Goal: Task Accomplishment & Management: Manage account settings

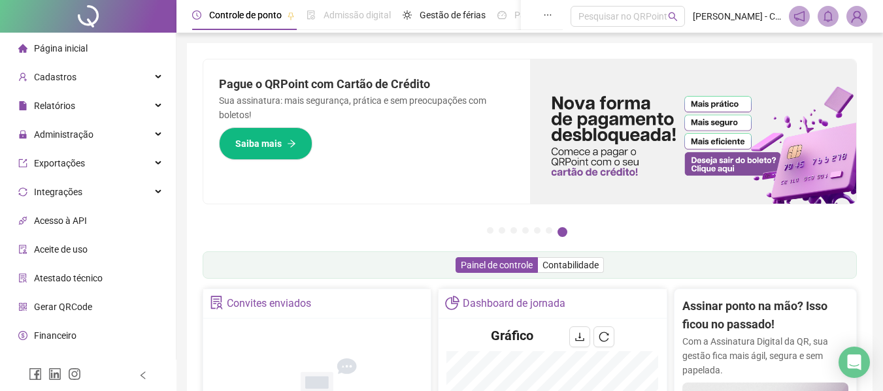
scroll to position [261, 0]
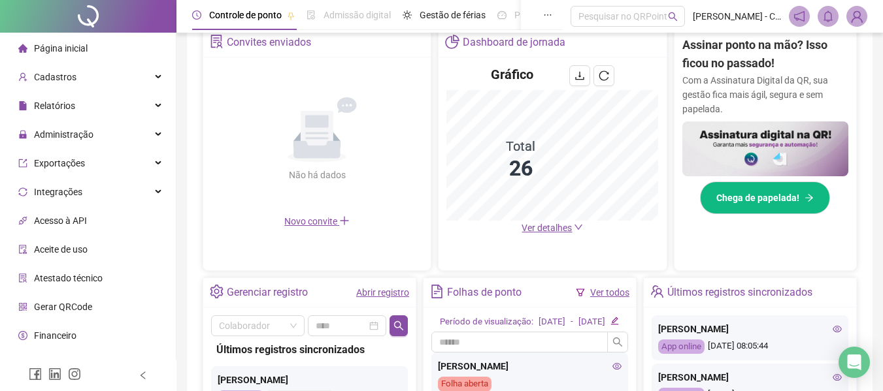
click at [87, 40] on li "Página inicial" at bounding box center [88, 48] width 171 height 26
click at [67, 54] on div "Página inicial" at bounding box center [52, 48] width 69 height 26
click at [61, 44] on span "Página inicial" at bounding box center [61, 48] width 54 height 10
click at [775, 151] on img at bounding box center [765, 150] width 166 height 56
click at [84, 137] on span "Administração" at bounding box center [63, 134] width 59 height 10
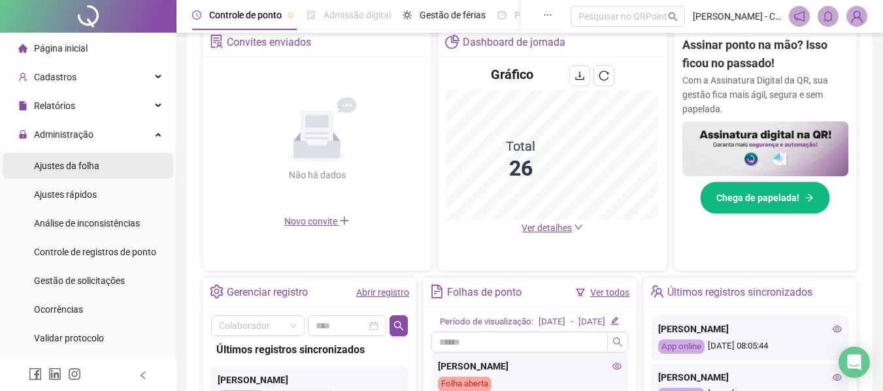
click at [78, 165] on span "Ajustes da folha" at bounding box center [66, 166] width 65 height 10
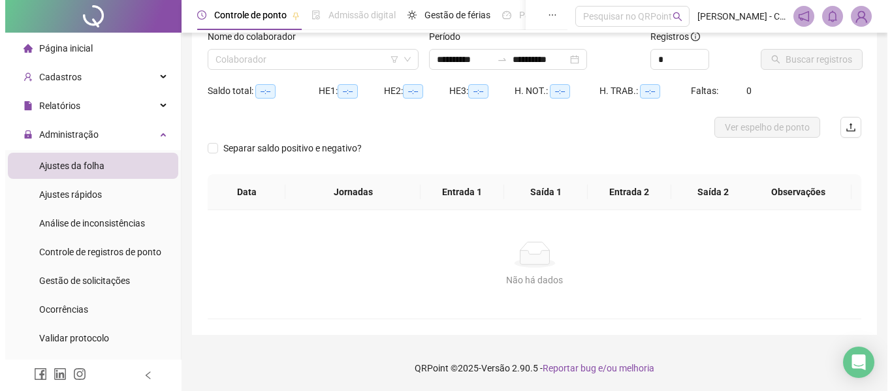
scroll to position [91, 0]
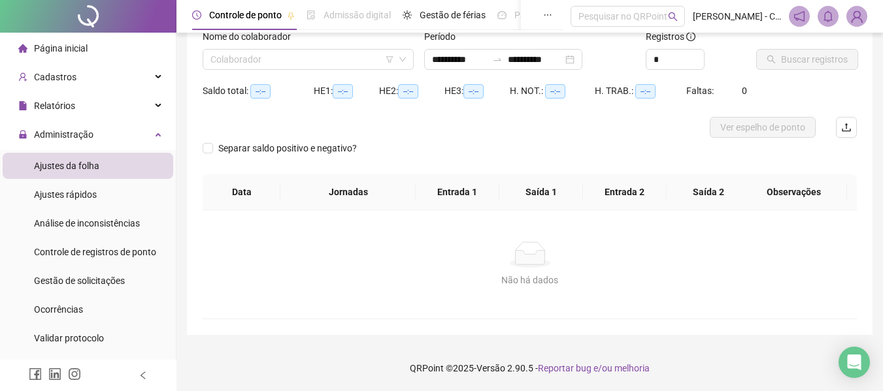
type input "**********"
click at [265, 70] on div "Nome do colaborador Colaborador" at bounding box center [307, 54] width 221 height 51
click at [274, 59] on input "search" at bounding box center [302, 60] width 184 height 20
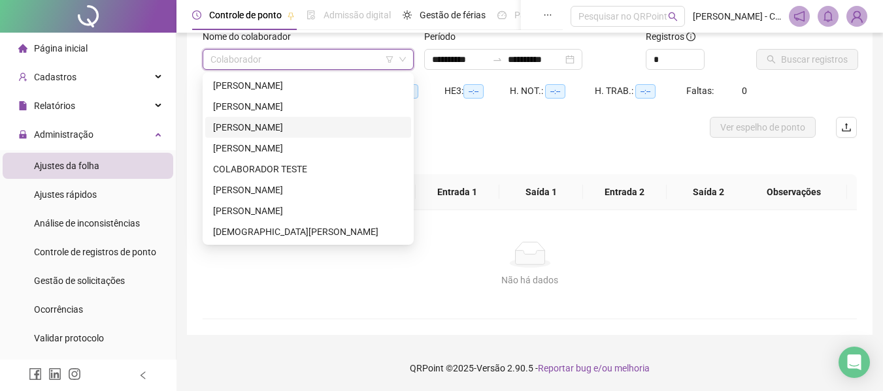
click at [280, 126] on div "[PERSON_NAME]" at bounding box center [308, 127] width 190 height 14
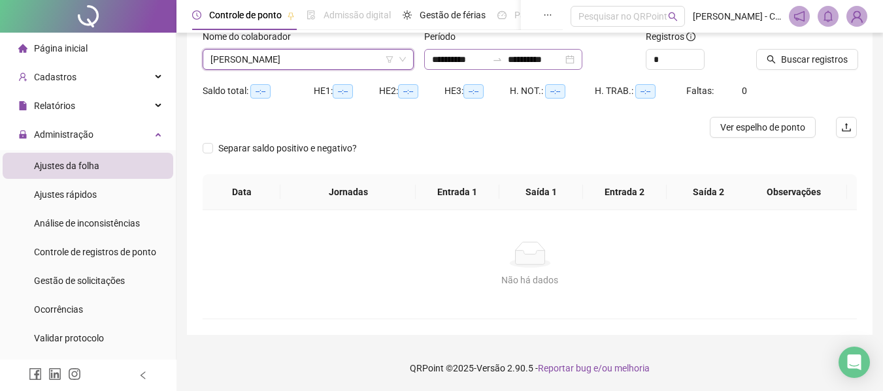
click at [502, 58] on icon "swap-right" at bounding box center [497, 59] width 10 height 10
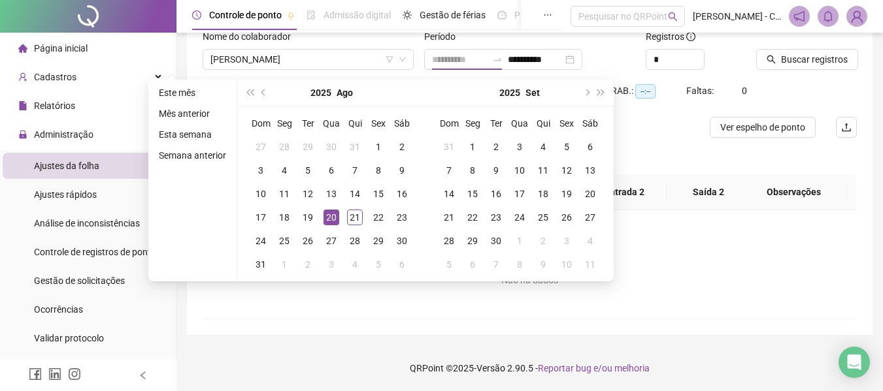
click at [329, 219] on div "20" at bounding box center [331, 218] width 16 height 16
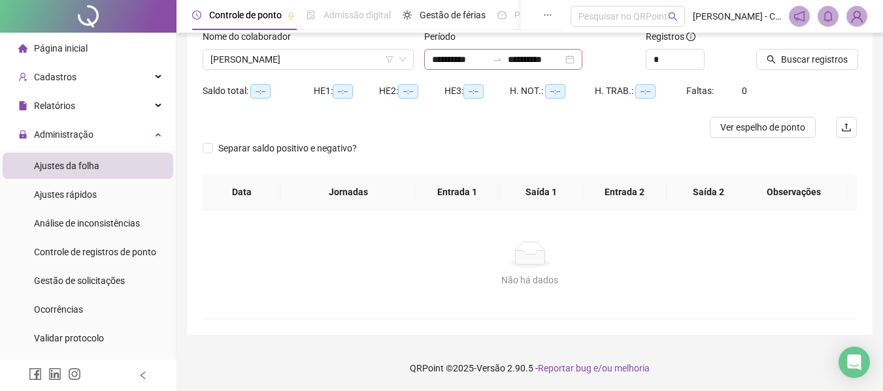
click at [502, 62] on icon "swap-right" at bounding box center [497, 59] width 10 height 10
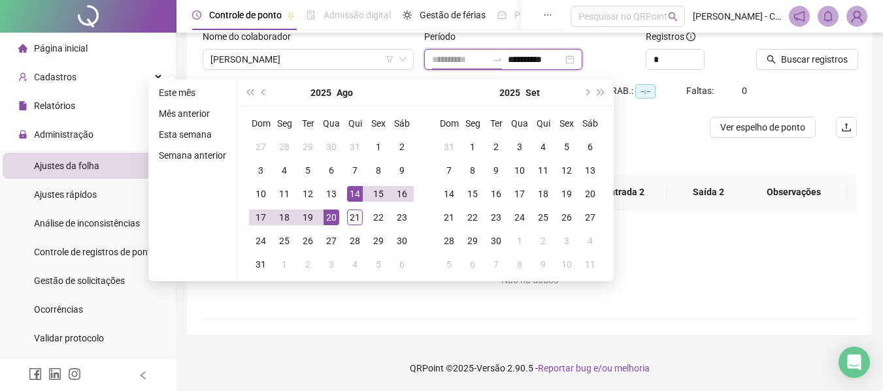
type input "**********"
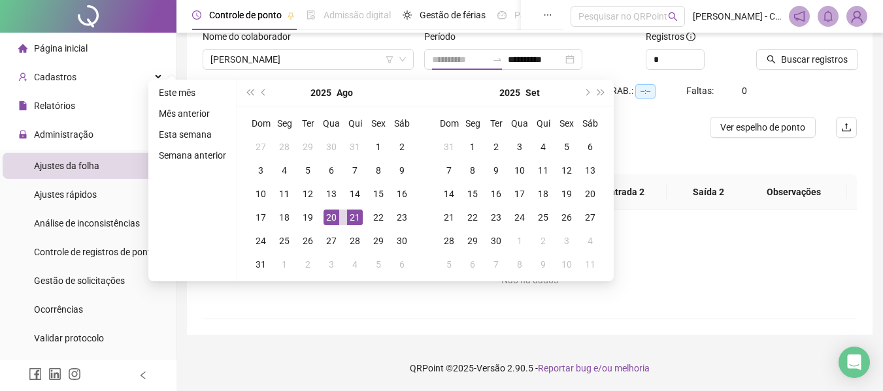
click at [355, 216] on div "21" at bounding box center [355, 218] width 16 height 16
type input "**********"
click at [817, 57] on span "Buscar registros" at bounding box center [814, 59] width 67 height 14
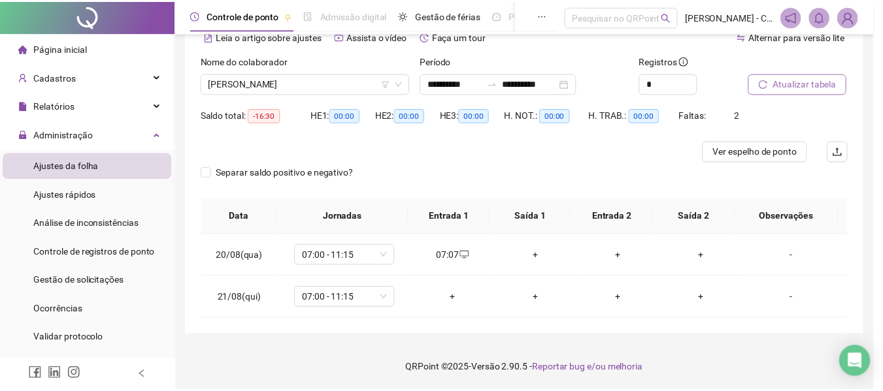
scroll to position [67, 0]
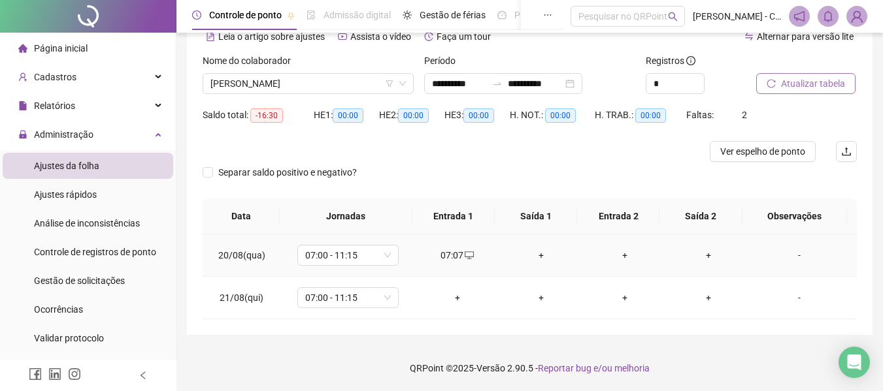
click at [535, 257] on div "+" at bounding box center [541, 255] width 63 height 14
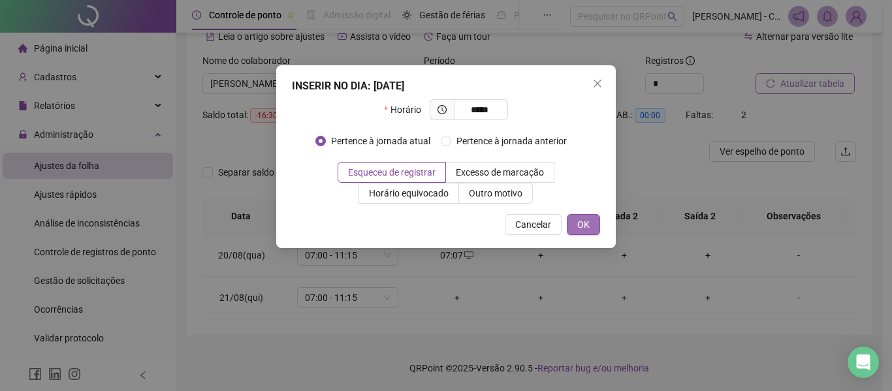
type input "*****"
click at [578, 226] on span "OK" at bounding box center [584, 225] width 12 height 14
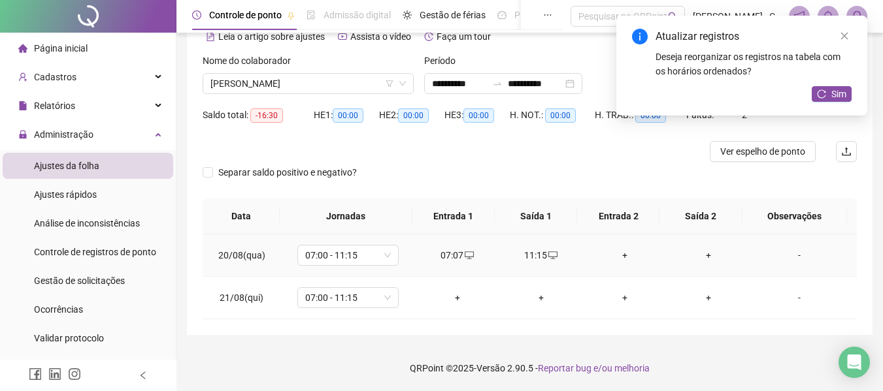
click at [621, 252] on div "+" at bounding box center [624, 255] width 63 height 14
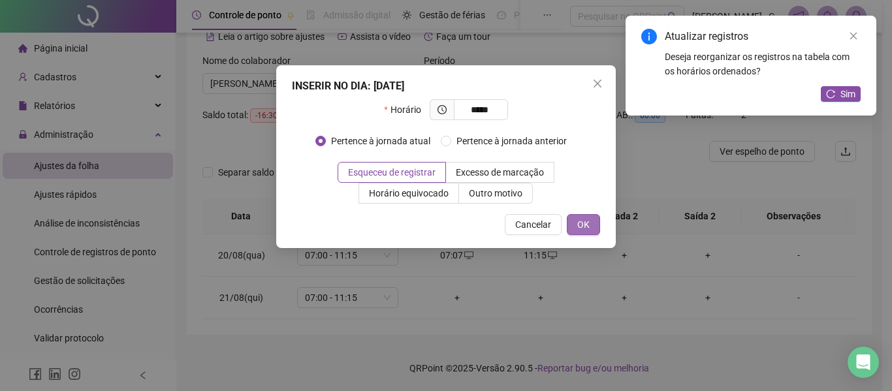
type input "*****"
click at [579, 224] on span "OK" at bounding box center [584, 225] width 12 height 14
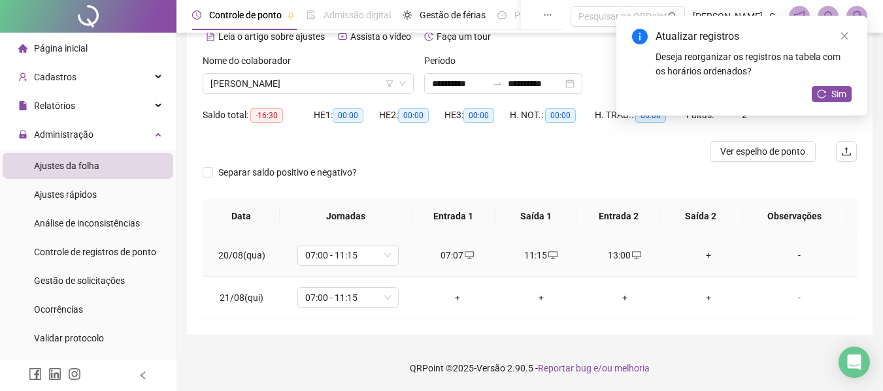
click at [695, 257] on div "+" at bounding box center [708, 255] width 63 height 14
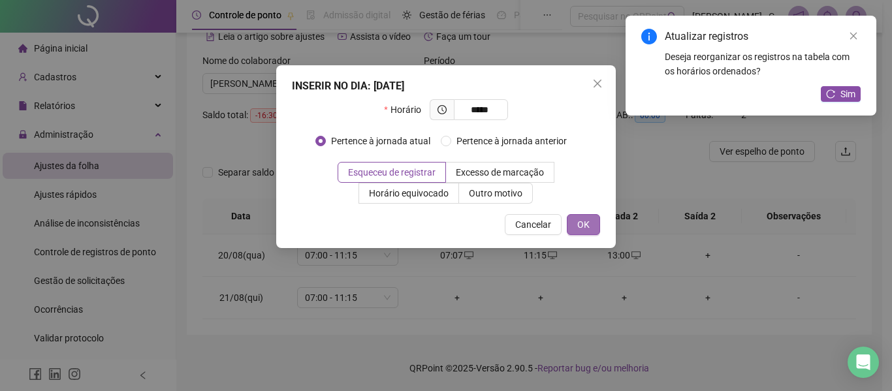
type input "*****"
click at [570, 230] on button "OK" at bounding box center [583, 224] width 33 height 21
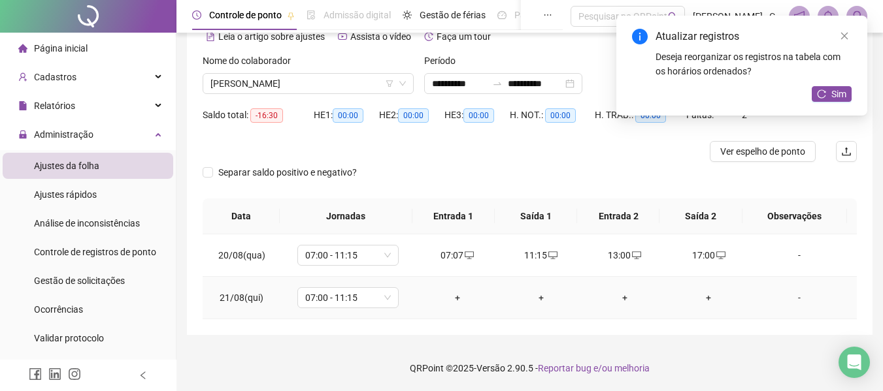
click at [455, 292] on div "+" at bounding box center [457, 298] width 63 height 14
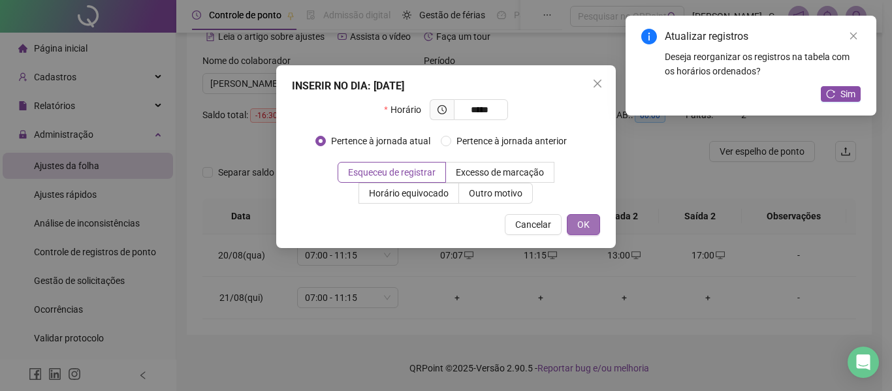
type input "*****"
click at [573, 226] on button "OK" at bounding box center [583, 224] width 33 height 21
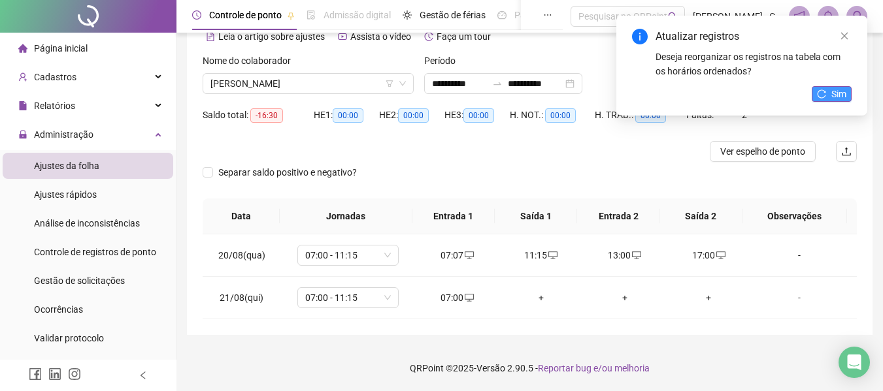
click at [841, 101] on span "Sim" at bounding box center [838, 94] width 15 height 14
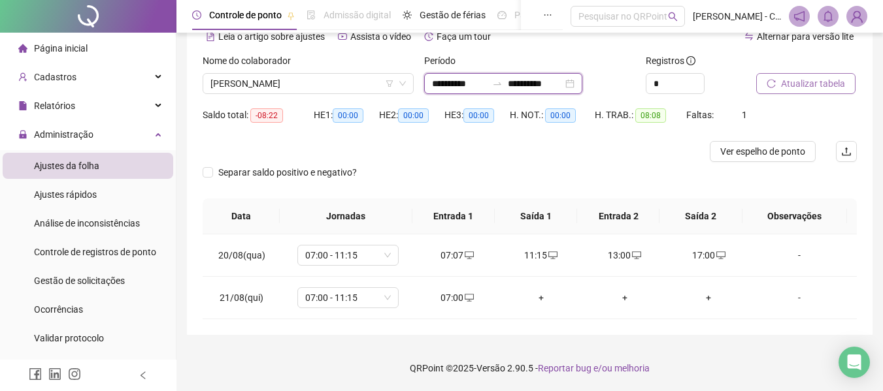
click at [487, 80] on input "**********" at bounding box center [459, 83] width 55 height 14
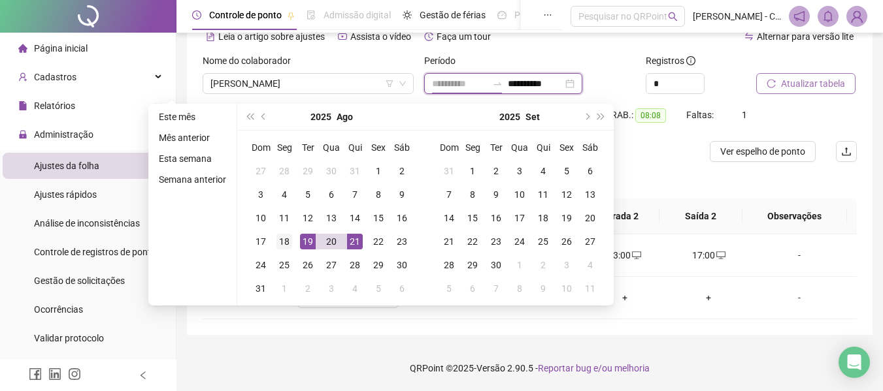
type input "**********"
click at [285, 244] on div "18" at bounding box center [284, 242] width 16 height 16
type input "**********"
click at [352, 244] on div "21" at bounding box center [355, 242] width 16 height 16
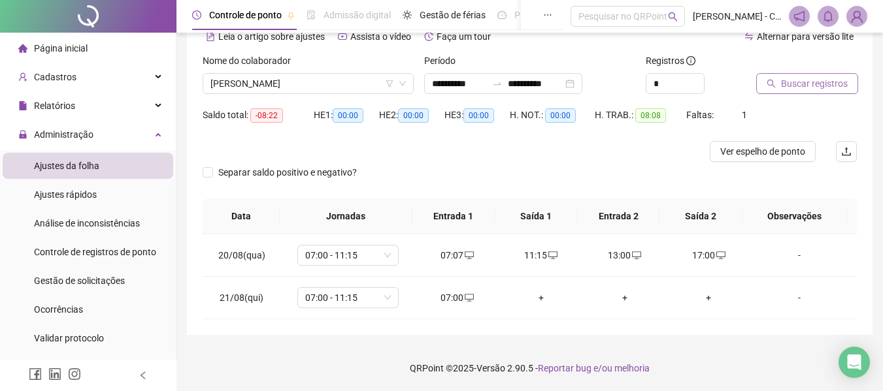
click at [776, 90] on button "Buscar registros" at bounding box center [807, 83] width 102 height 21
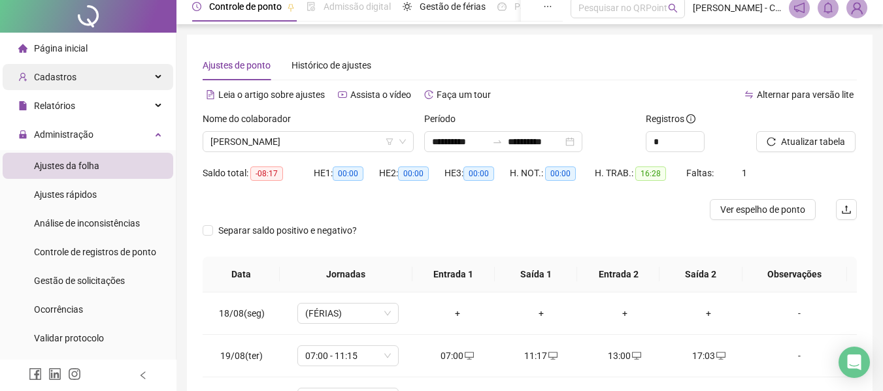
scroll to position [0, 0]
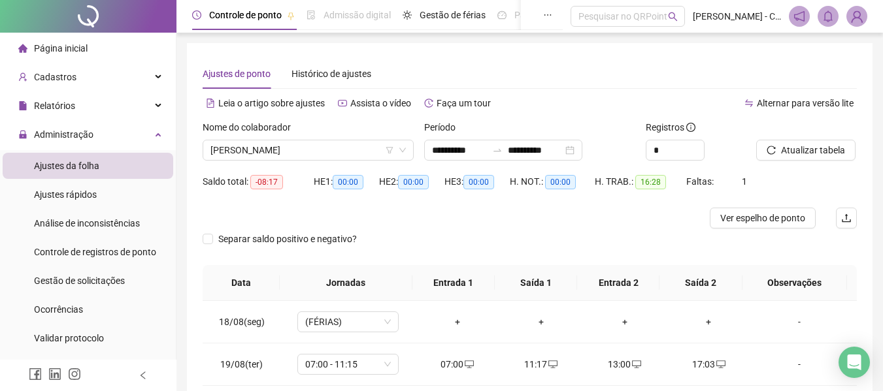
click at [66, 45] on span "Página inicial" at bounding box center [61, 48] width 54 height 10
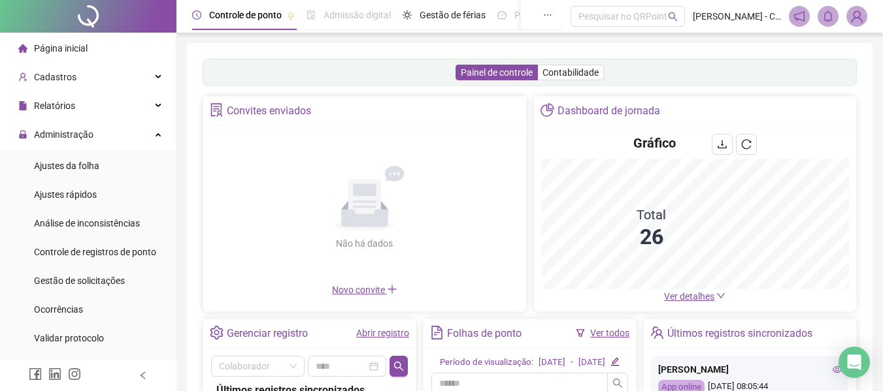
click at [685, 299] on span "Ver detalhes" at bounding box center [689, 296] width 50 height 10
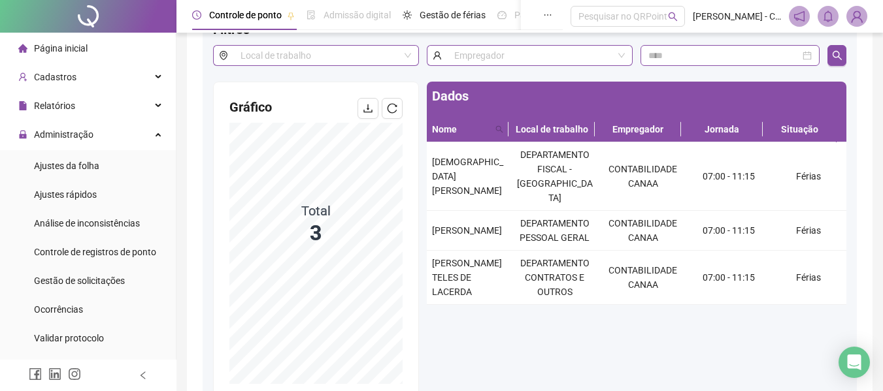
scroll to position [131, 0]
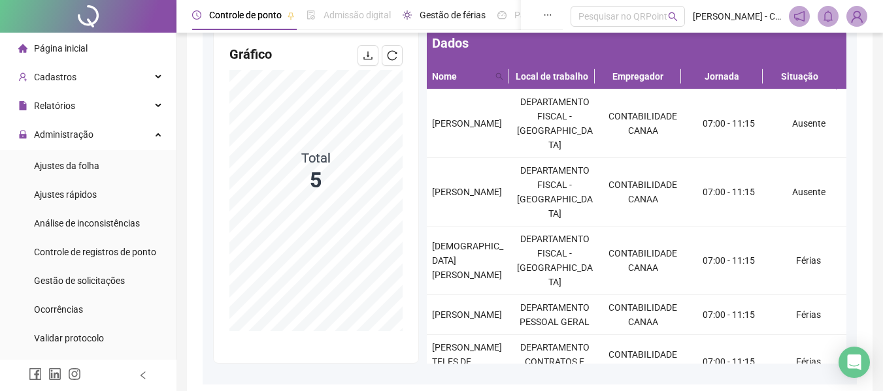
click at [464, 10] on span "Gestão de férias" at bounding box center [452, 15] width 66 height 10
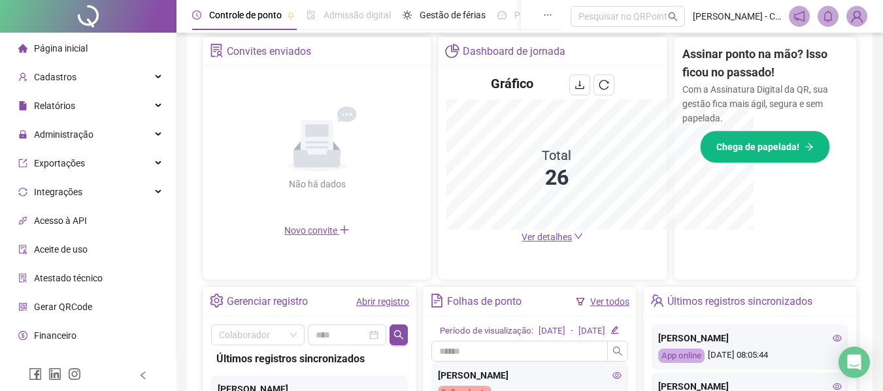
scroll to position [193, 0]
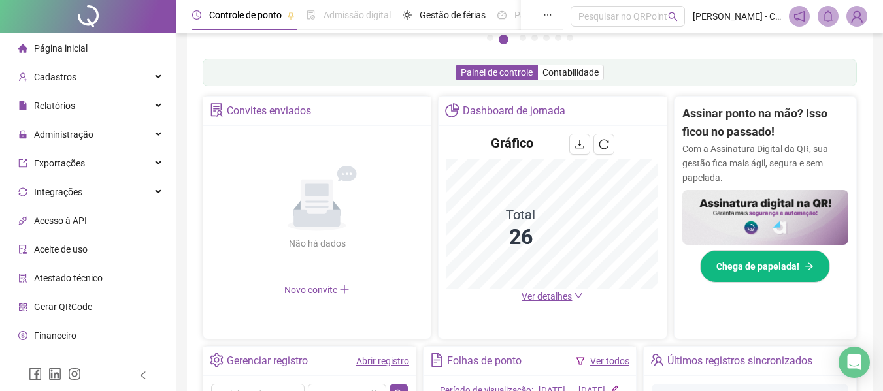
click at [76, 37] on div "Página inicial" at bounding box center [52, 48] width 69 height 26
click at [557, 305] on div "Gráfico Total 26 Ver detalhes" at bounding box center [551, 219] width 227 height 186
click at [557, 297] on span "Ver detalhes" at bounding box center [546, 296] width 50 height 10
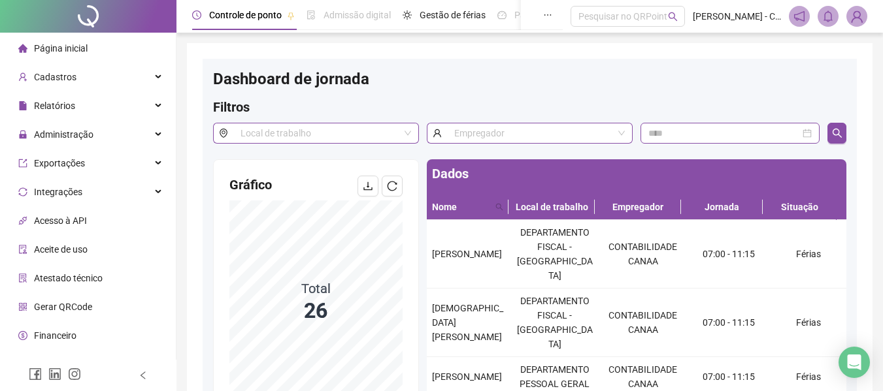
click at [59, 50] on span "Página inicial" at bounding box center [61, 48] width 54 height 10
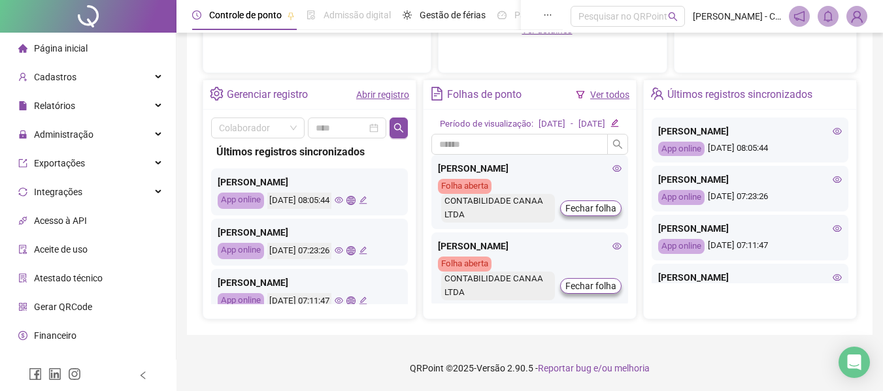
scroll to position [261, 0]
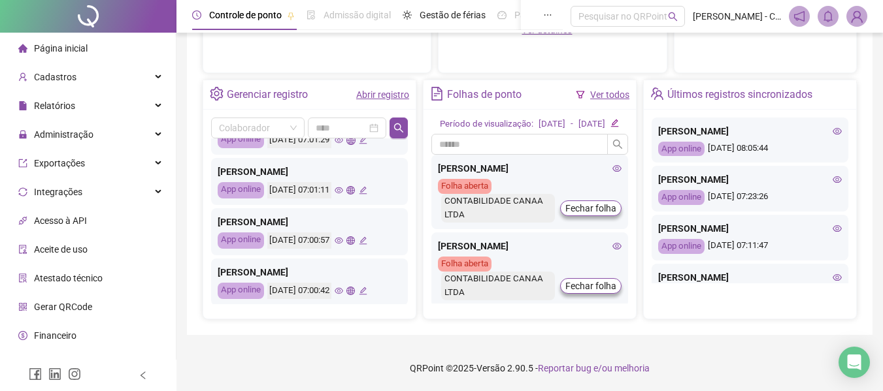
click at [63, 282] on span "Atestado técnico" at bounding box center [68, 278] width 69 height 10
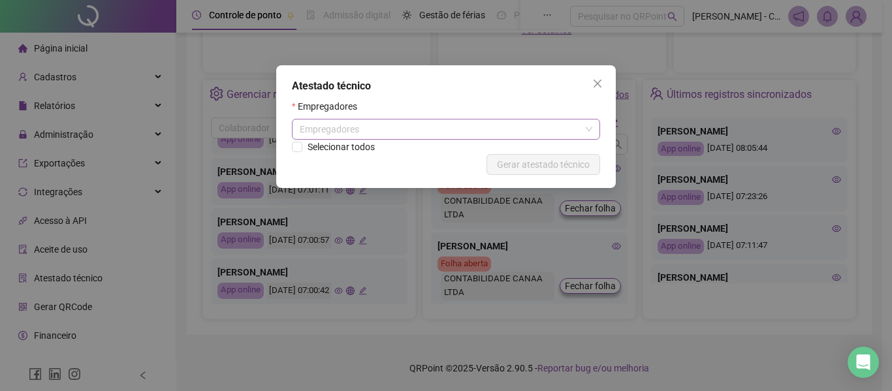
click at [401, 123] on div "Empregadores" at bounding box center [446, 129] width 308 height 21
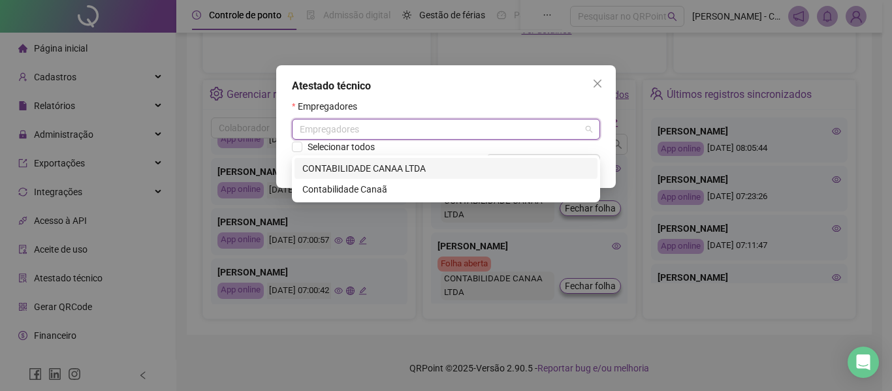
click at [401, 161] on div "CONTABILIDADE CANAA LTDA" at bounding box center [445, 168] width 287 height 14
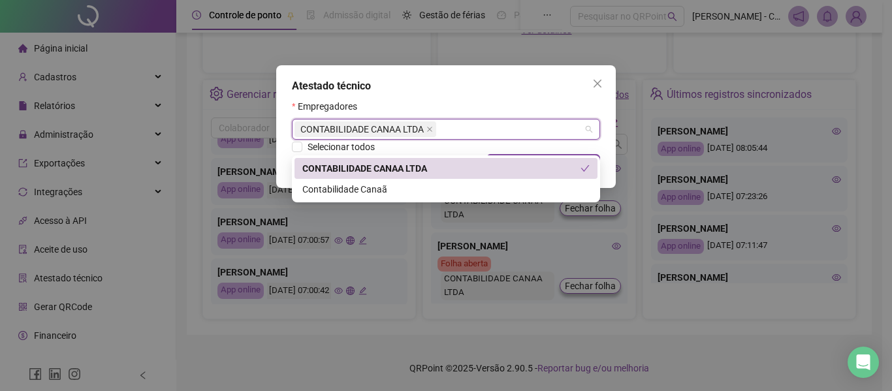
click at [460, 87] on div "Atestado técnico" at bounding box center [446, 86] width 308 height 16
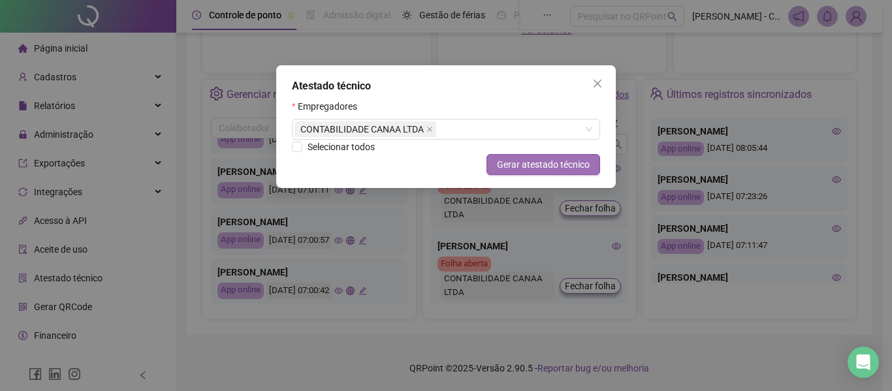
click at [496, 164] on button "Gerar atestado técnico" at bounding box center [544, 164] width 114 height 21
click at [592, 93] on button "Close" at bounding box center [597, 83] width 21 height 21
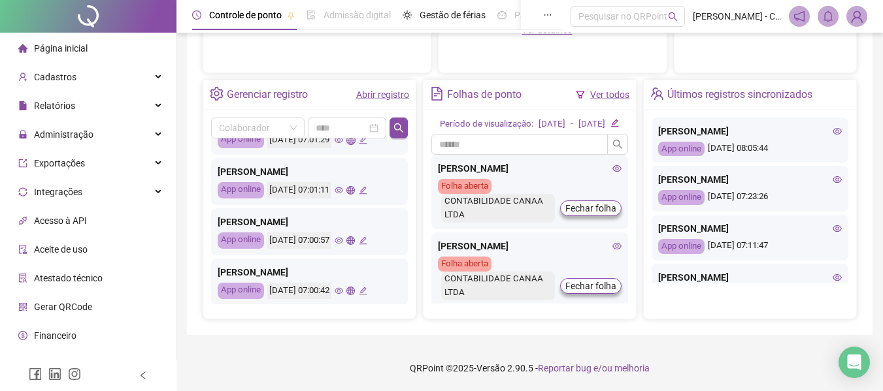
click at [62, 251] on span "Aceite de uso" at bounding box center [61, 249] width 54 height 10
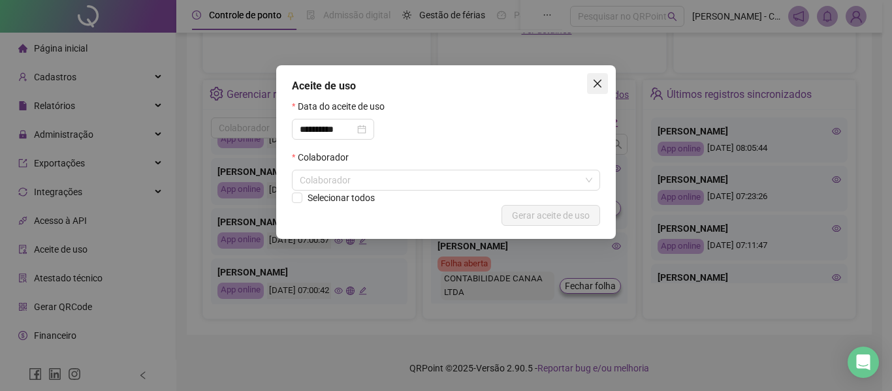
click at [603, 85] on span "Close" at bounding box center [597, 83] width 21 height 10
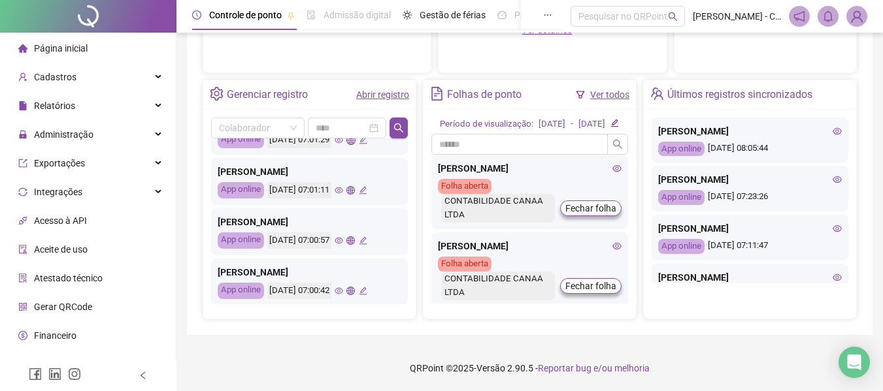
click at [70, 221] on span "Acesso à API" at bounding box center [60, 221] width 53 height 10
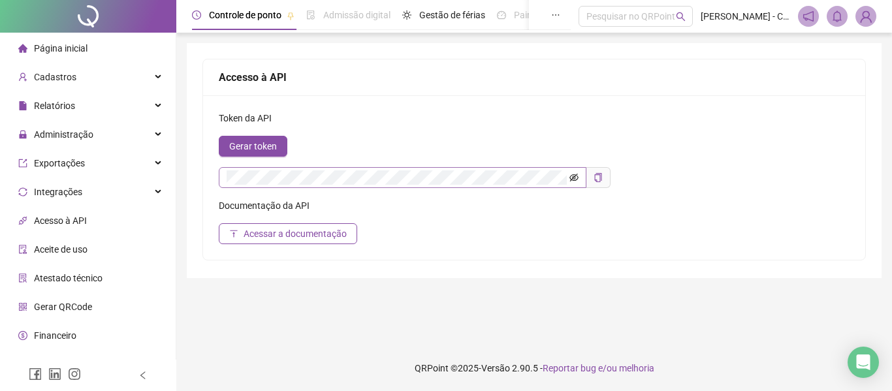
click at [574, 174] on icon "eye-invisible" at bounding box center [574, 177] width 9 height 9
click at [63, 187] on span "Integrações" at bounding box center [58, 192] width 48 height 10
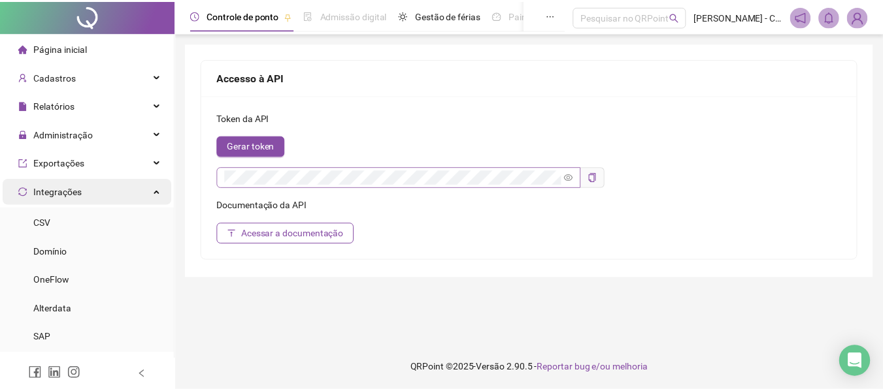
scroll to position [0, 0]
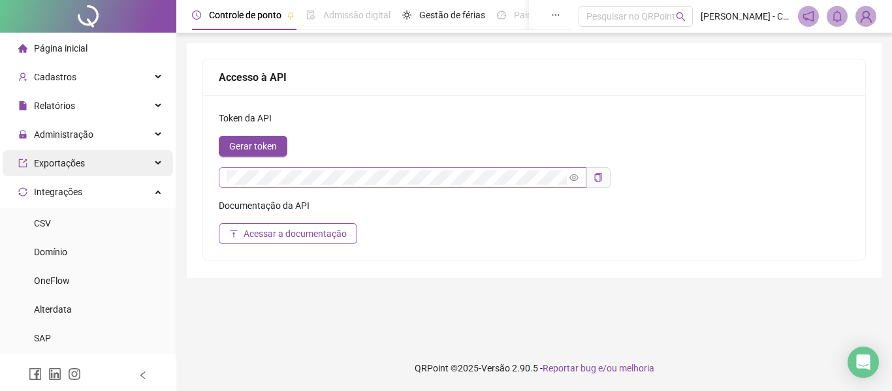
click at [71, 162] on span "Exportações" at bounding box center [59, 163] width 51 height 10
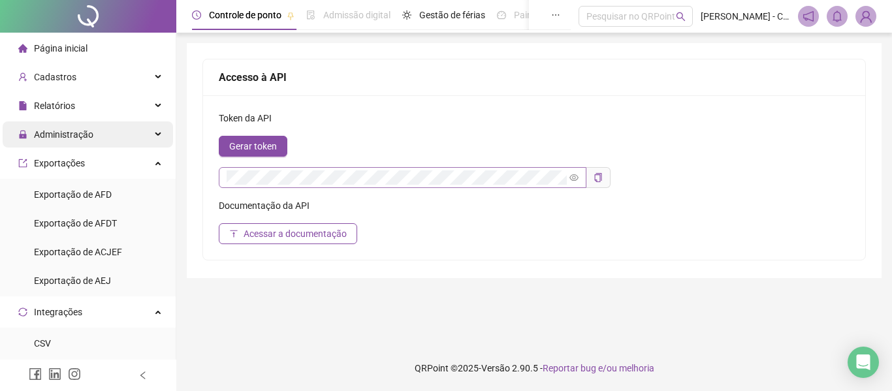
click at [110, 142] on div "Administração" at bounding box center [88, 135] width 171 height 26
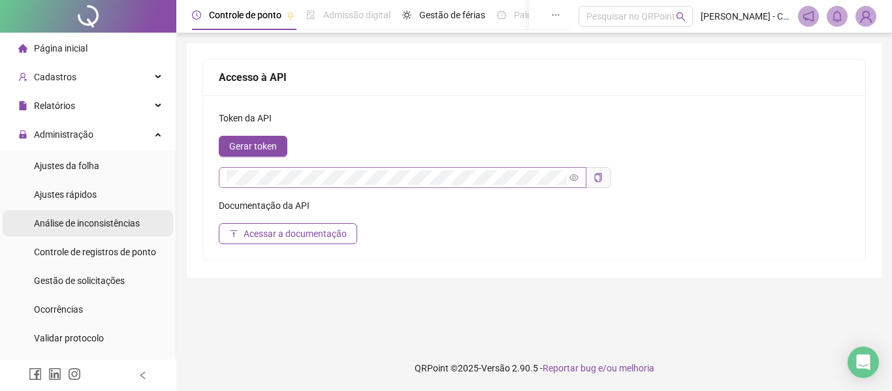
click at [87, 223] on span "Análise de inconsistências" at bounding box center [87, 223] width 106 height 10
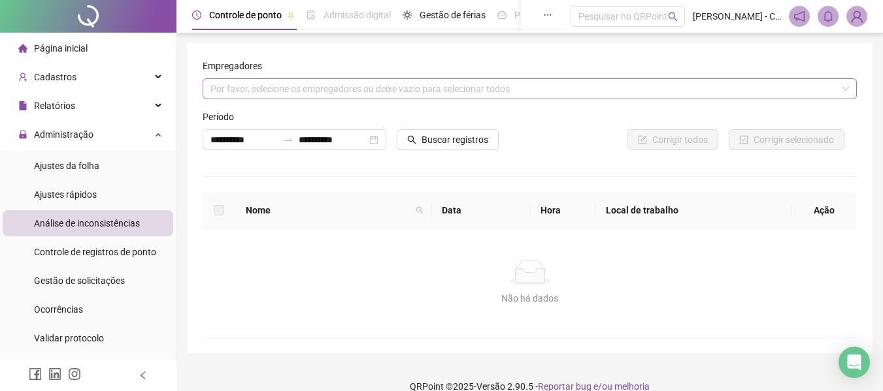
click at [358, 90] on div "Por favor, selecione os empregadores ou deixe vazio para selecionar todos" at bounding box center [530, 88] width 654 height 21
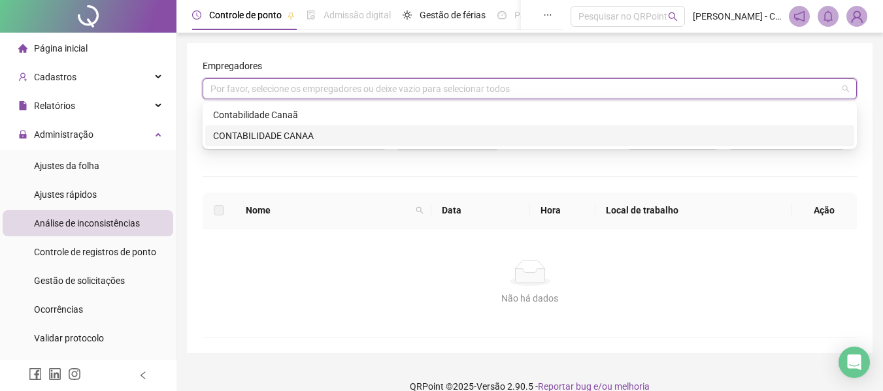
click at [282, 138] on div "CONTABILIDADE CANAA" at bounding box center [529, 136] width 633 height 14
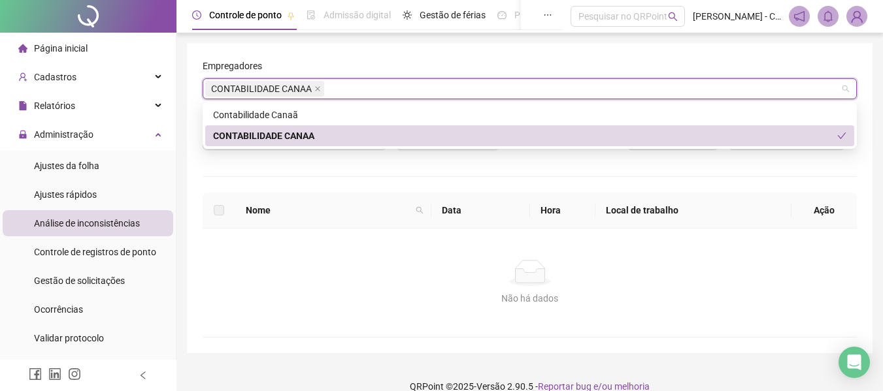
click at [262, 135] on div "CONTABILIDADE CANAA" at bounding box center [525, 136] width 624 height 14
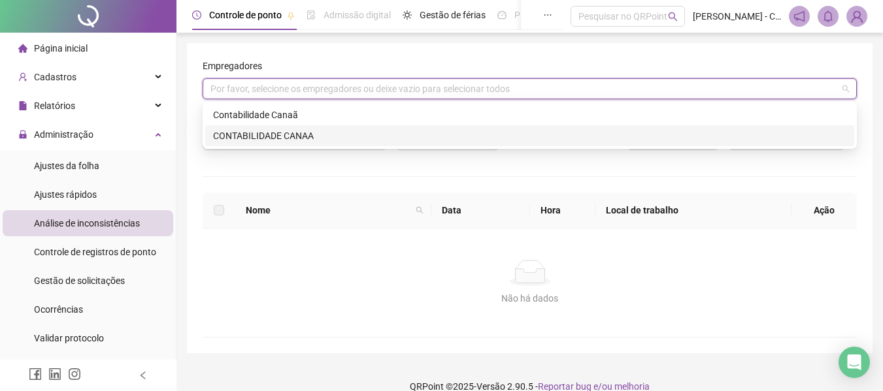
click at [260, 143] on div "CONTABILIDADE CANAA" at bounding box center [529, 135] width 649 height 21
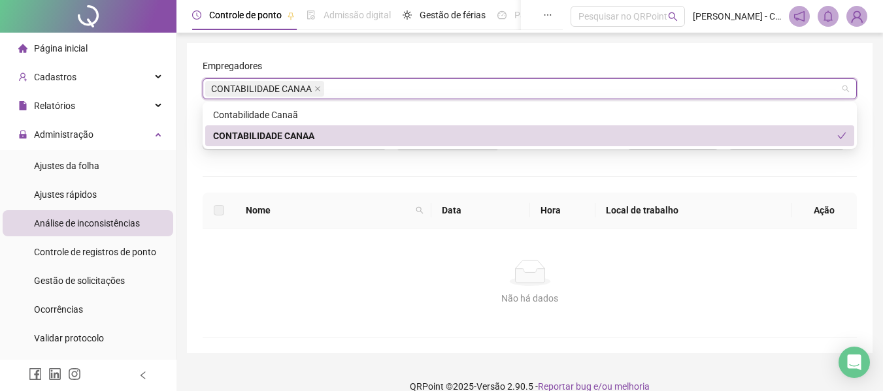
click at [267, 174] on div "**********" at bounding box center [530, 198] width 654 height 279
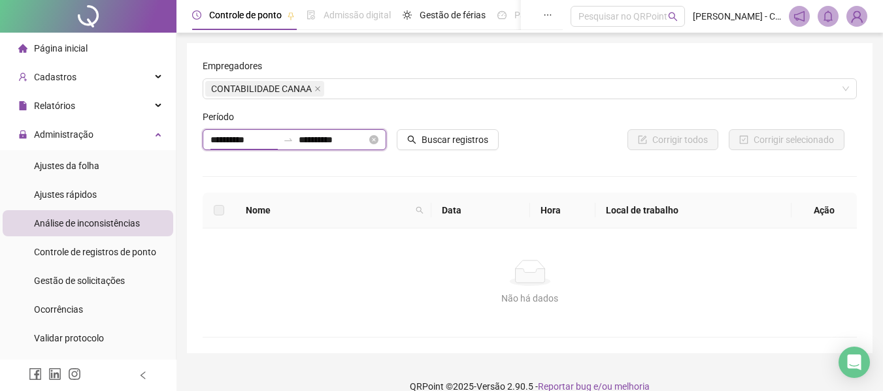
click at [252, 146] on input "**********" at bounding box center [243, 140] width 67 height 14
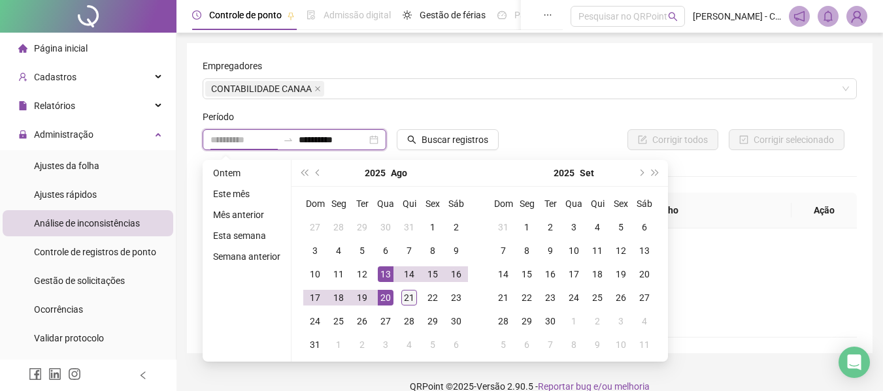
type input "**********"
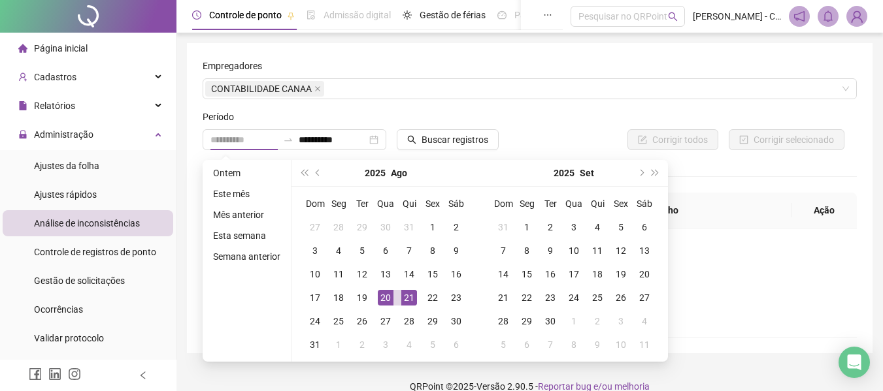
click at [404, 293] on div "21" at bounding box center [409, 298] width 16 height 16
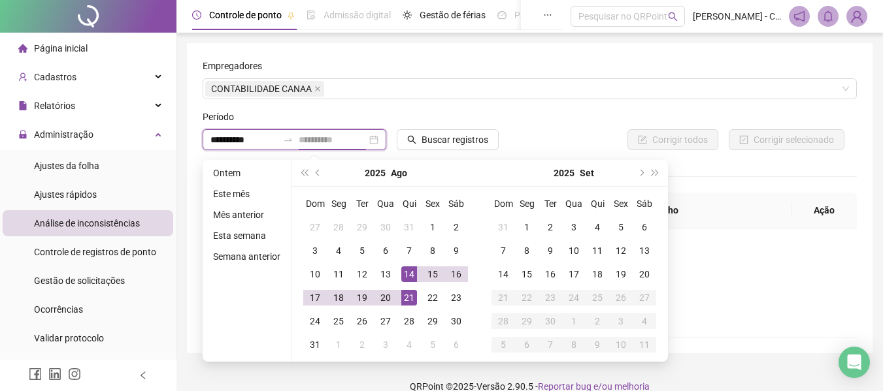
type input "**********"
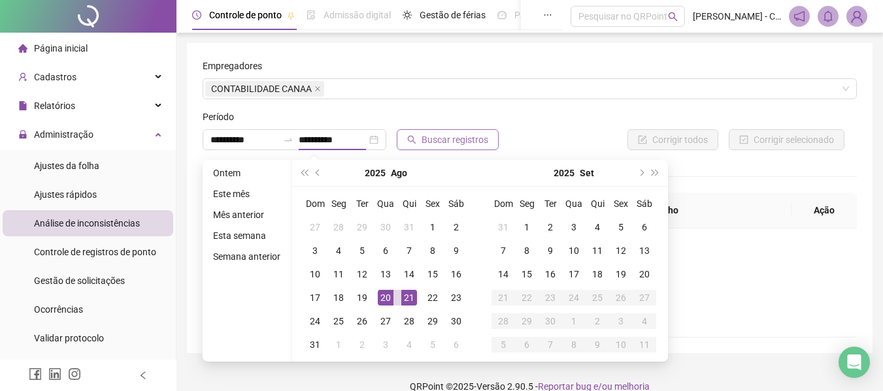
type input "**********"
click at [442, 139] on span "Buscar registros" at bounding box center [454, 140] width 67 height 14
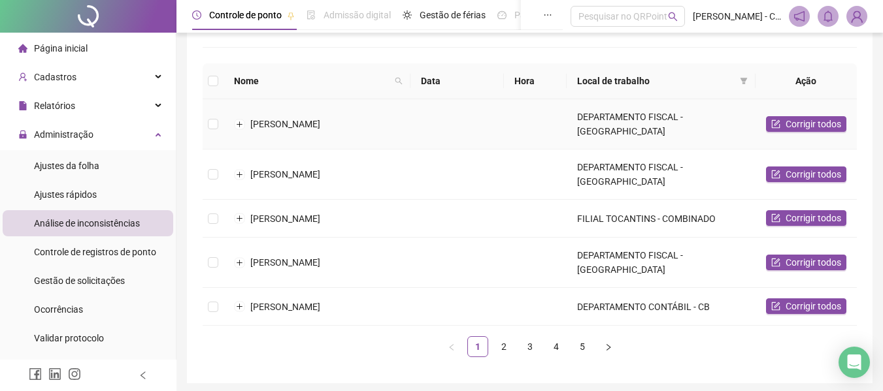
scroll to position [131, 0]
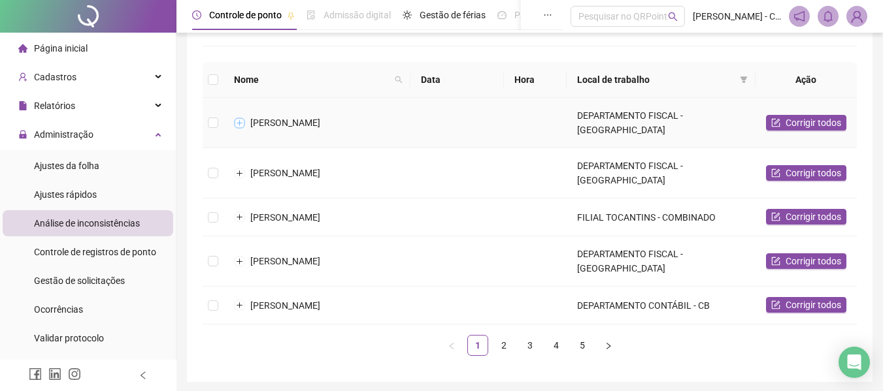
click at [241, 118] on button "Expandir linha" at bounding box center [240, 123] width 10 height 10
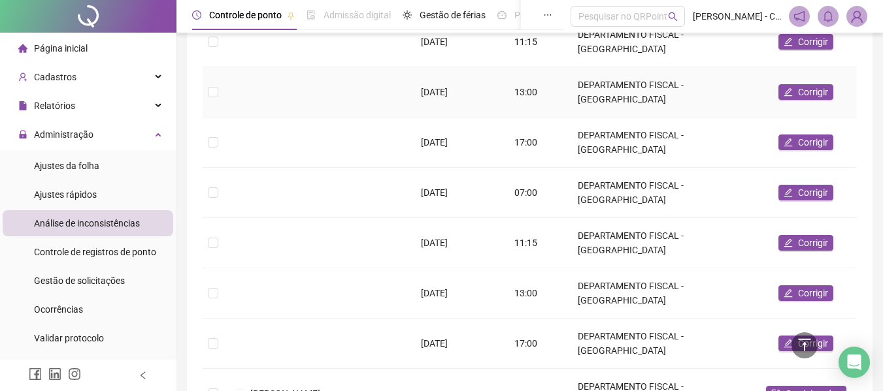
scroll to position [392, 0]
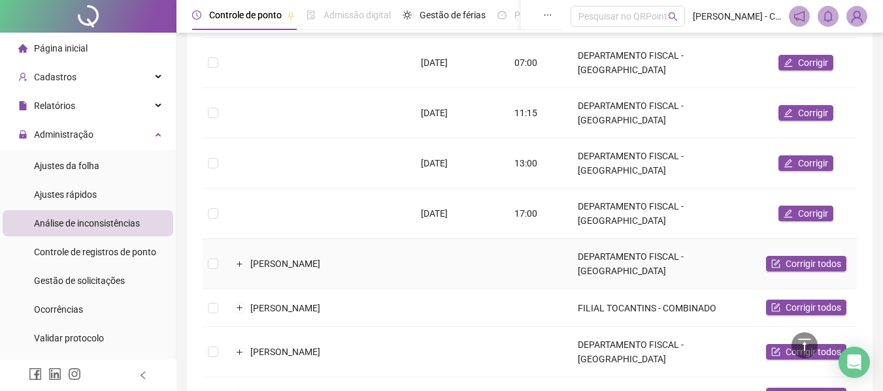
click at [247, 239] on td "[PERSON_NAME]" at bounding box center [316, 264] width 187 height 50
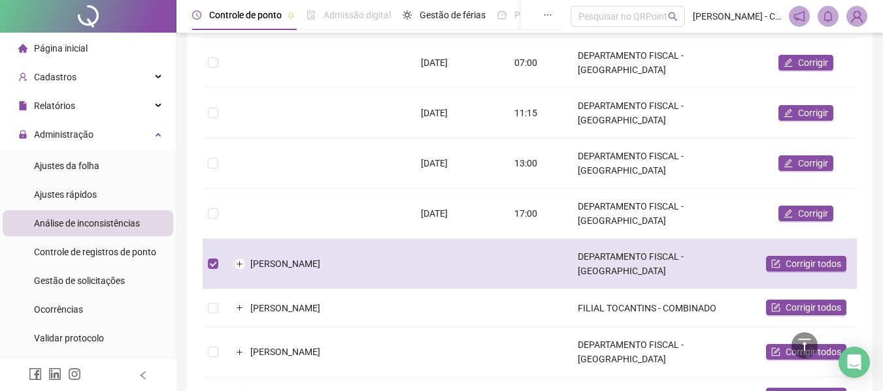
click at [207, 239] on td at bounding box center [213, 264] width 21 height 50
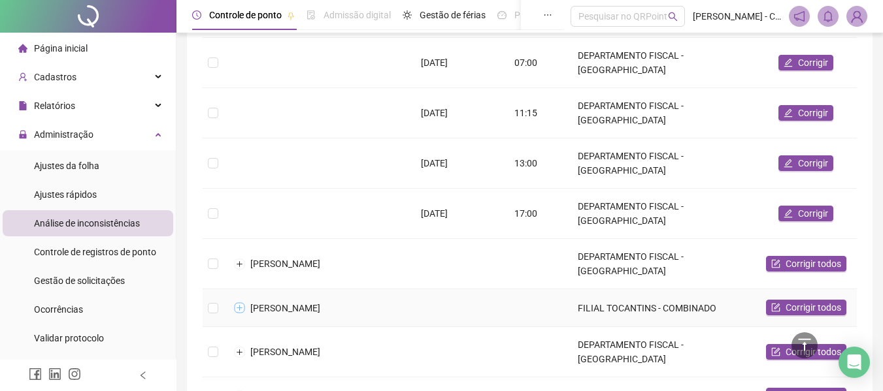
click at [238, 303] on button "Expandir linha" at bounding box center [240, 308] width 10 height 10
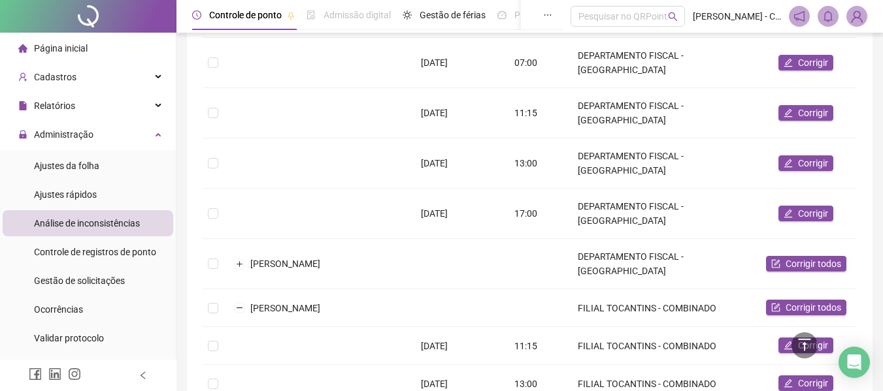
click at [82, 48] on span "Página inicial" at bounding box center [61, 48] width 54 height 10
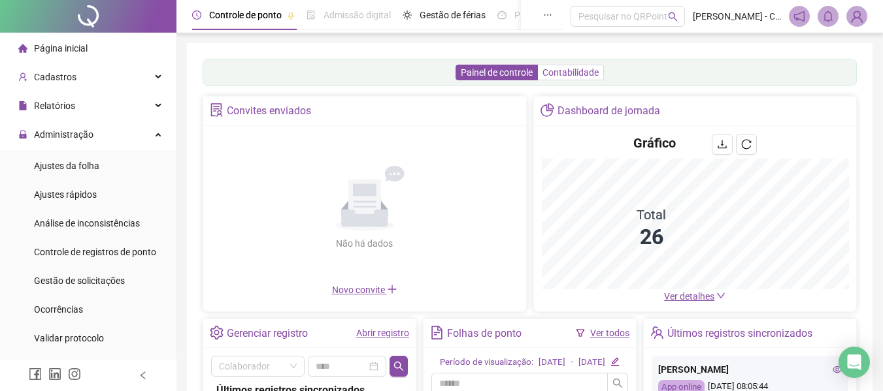
click at [557, 80] on label "Contabilidade" at bounding box center [571, 73] width 66 height 16
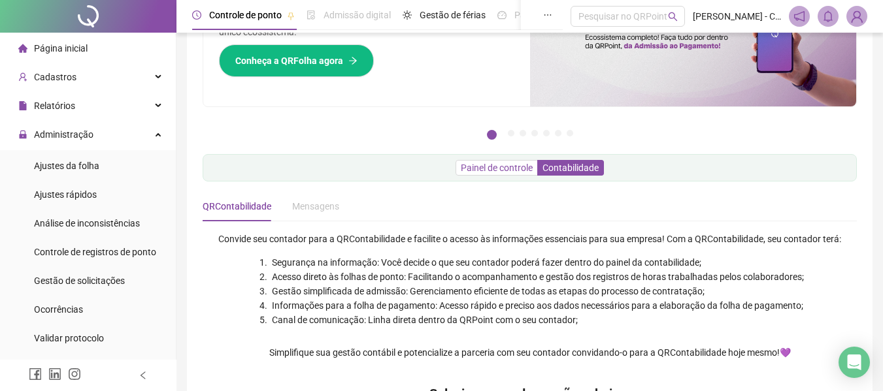
scroll to position [196, 0]
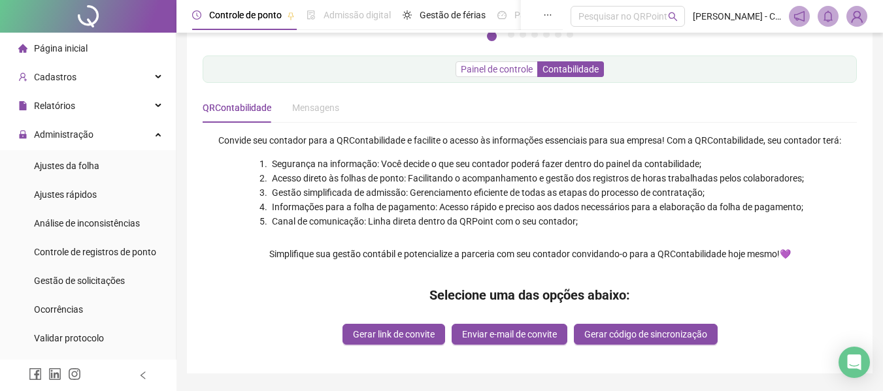
click at [493, 73] on span "Painel de controle" at bounding box center [497, 69] width 72 height 10
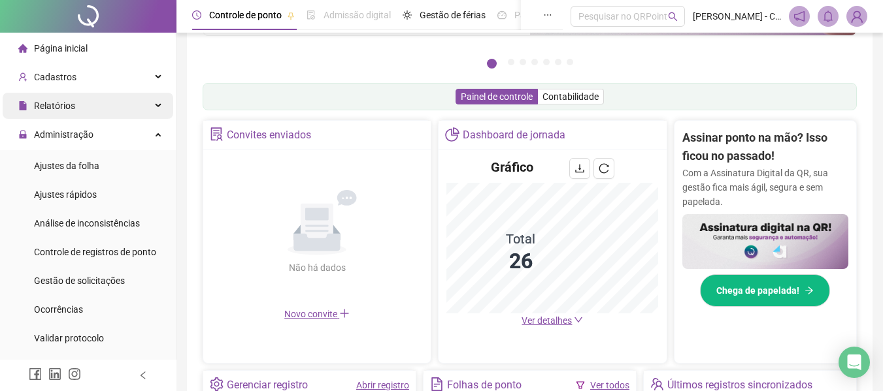
scroll to position [146, 0]
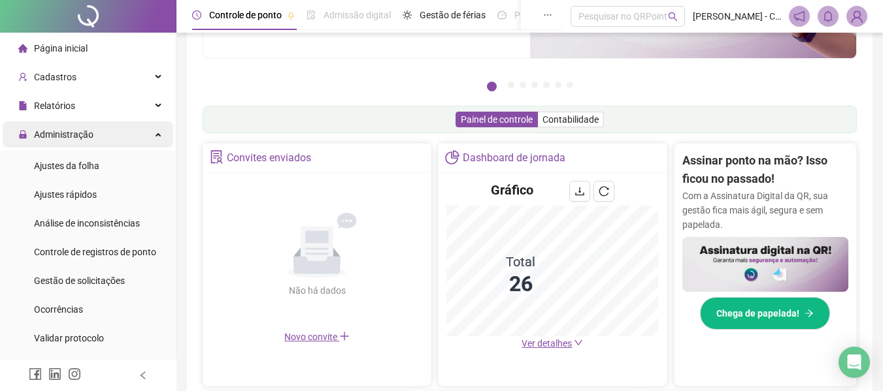
click at [113, 130] on div "Administração" at bounding box center [88, 135] width 171 height 26
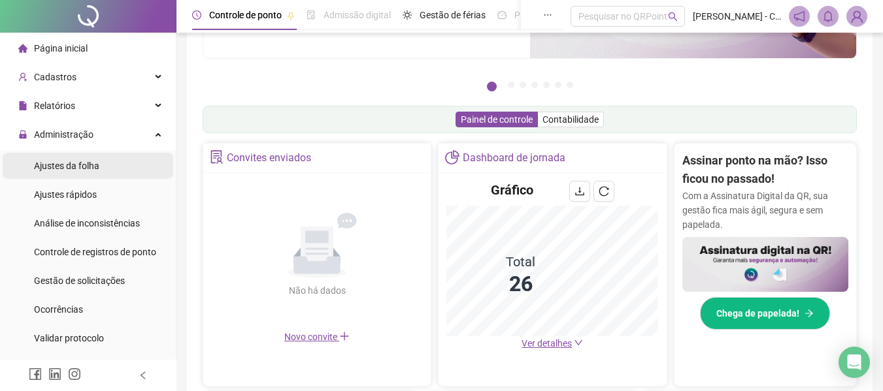
click at [66, 165] on span "Ajustes da folha" at bounding box center [66, 166] width 65 height 10
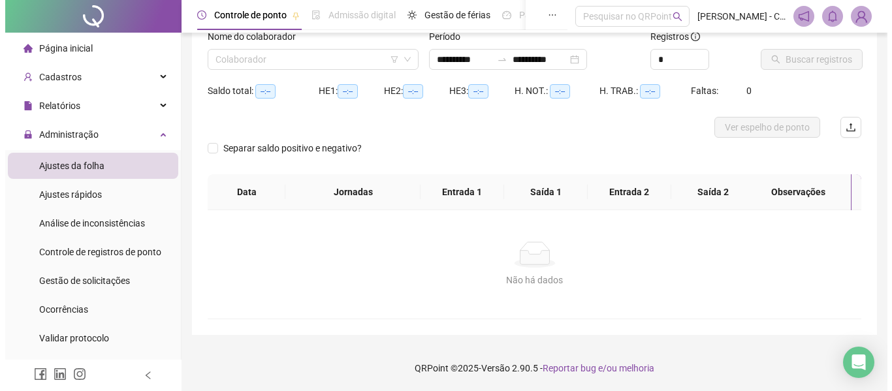
scroll to position [91, 0]
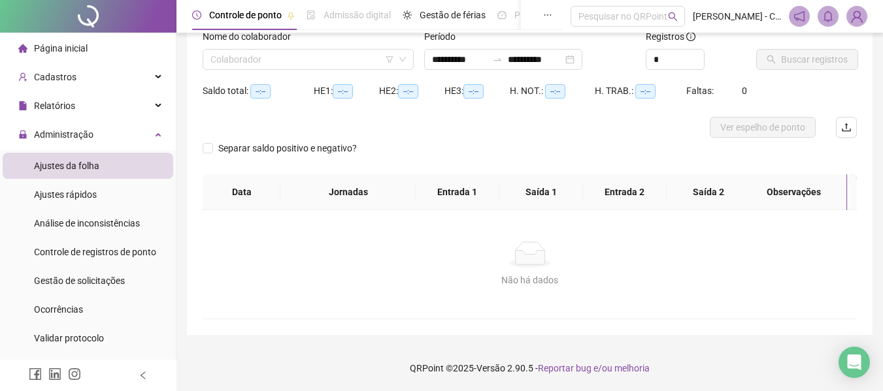
type input "**********"
click at [291, 65] on input "search" at bounding box center [302, 60] width 184 height 20
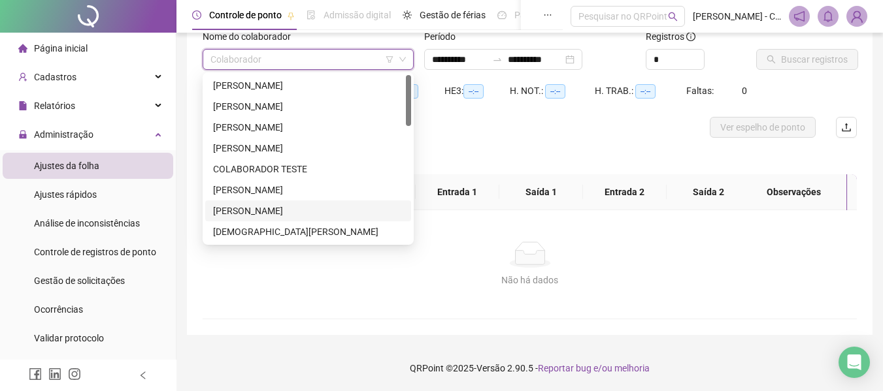
click at [276, 213] on div "[PERSON_NAME]" at bounding box center [308, 211] width 190 height 14
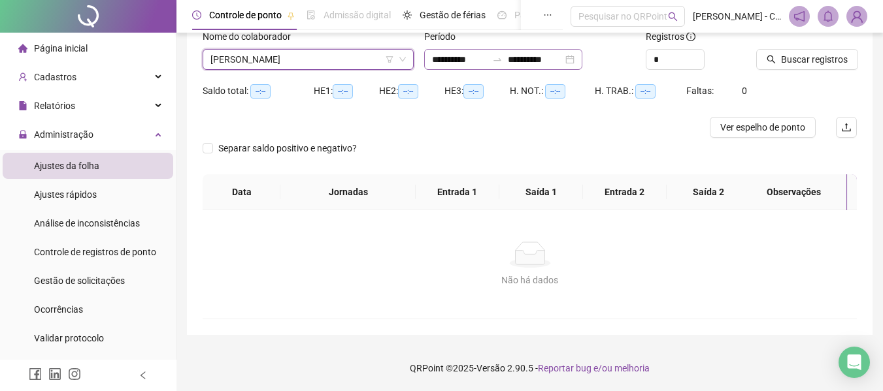
click at [502, 59] on div at bounding box center [497, 59] width 21 height 10
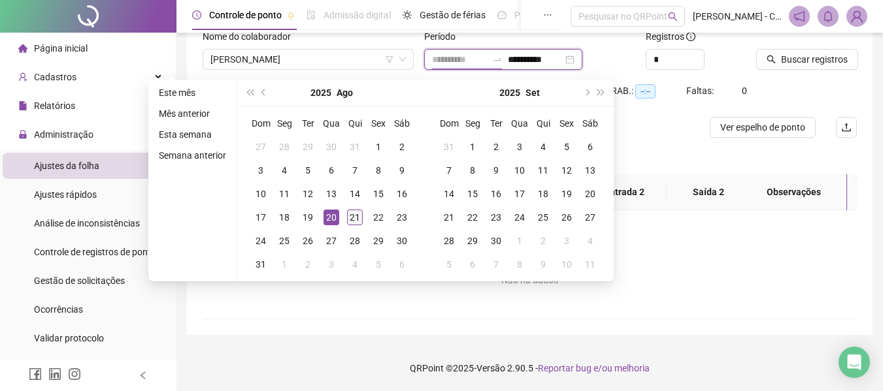
type input "**********"
click at [359, 213] on div "21" at bounding box center [355, 218] width 16 height 16
type input "**********"
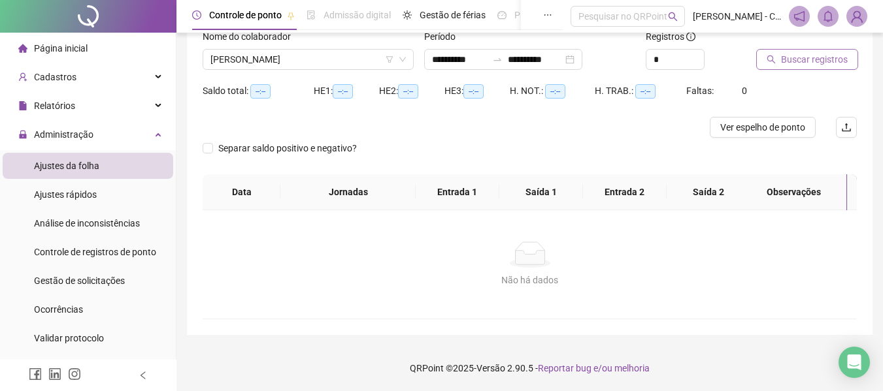
click at [787, 55] on span "Buscar registros" at bounding box center [814, 59] width 67 height 14
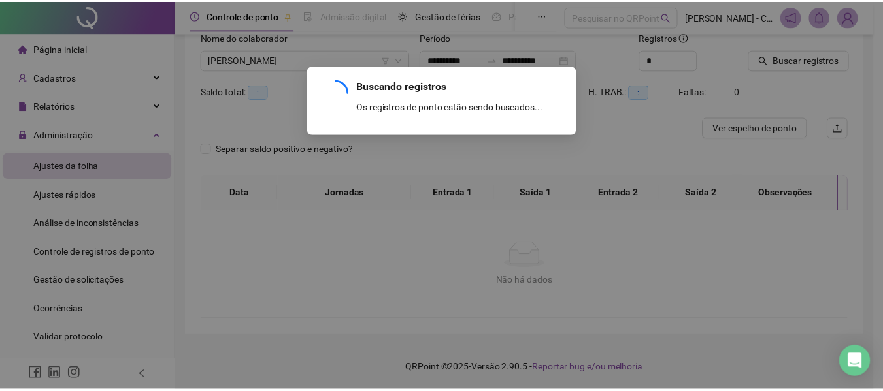
scroll to position [24, 0]
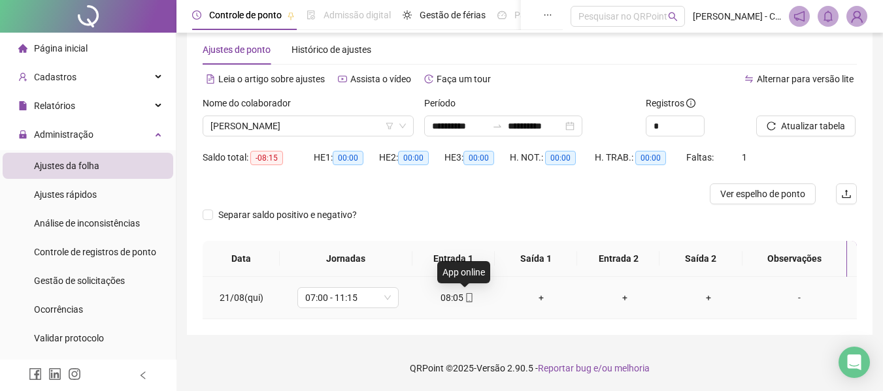
click at [466, 297] on icon "mobile" at bounding box center [468, 297] width 9 height 9
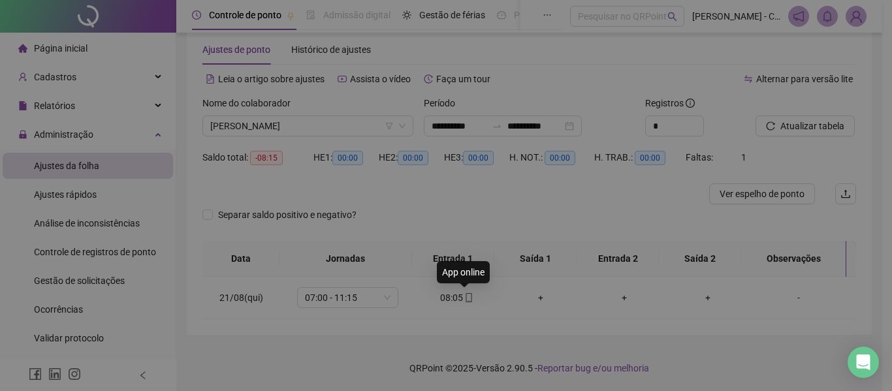
type input "**********"
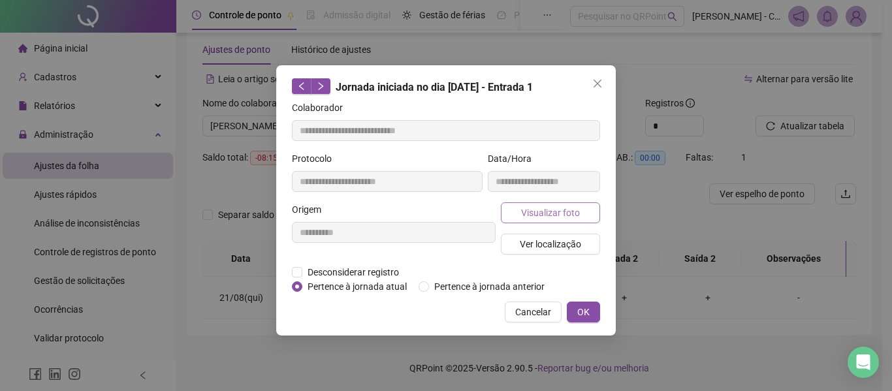
click at [536, 213] on span "Visualizar foto" at bounding box center [550, 213] width 59 height 14
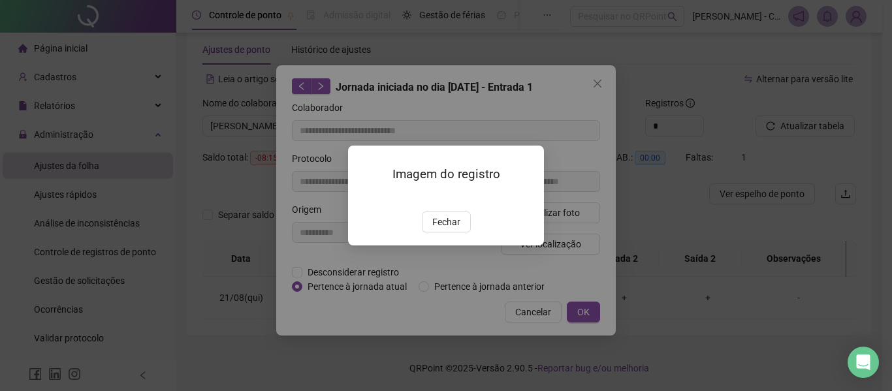
click at [583, 132] on div "Imagem do registro Fechar" at bounding box center [446, 195] width 892 height 391
click at [440, 229] on span "Fechar" at bounding box center [446, 222] width 28 height 14
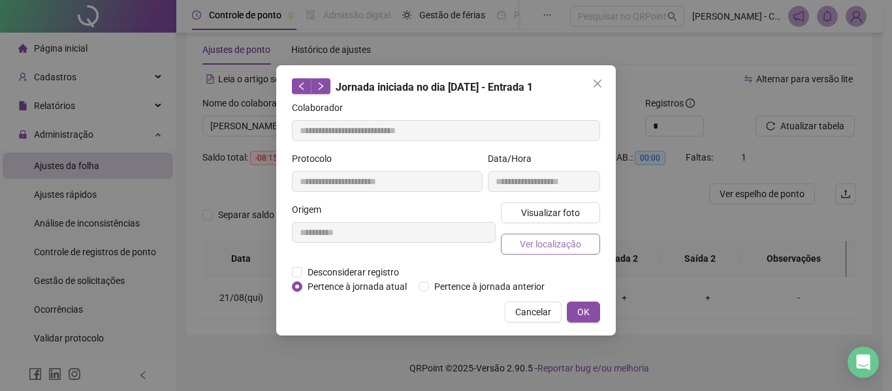
click at [562, 242] on span "Ver localização" at bounding box center [550, 244] width 61 height 14
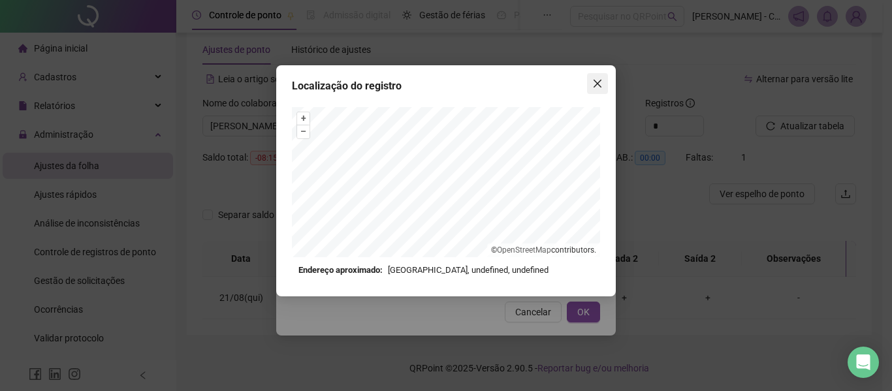
click at [603, 76] on button "Close" at bounding box center [597, 83] width 21 height 21
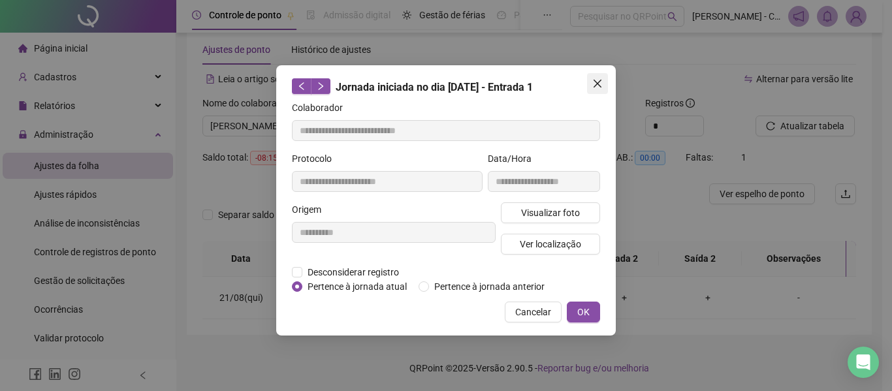
click at [600, 85] on icon "close" at bounding box center [598, 84] width 8 height 8
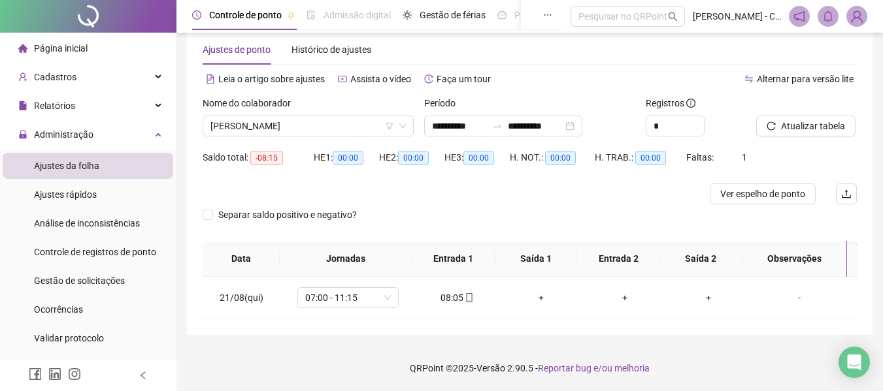
click at [354, 112] on div "Nome do colaborador" at bounding box center [308, 106] width 211 height 20
click at [354, 119] on span "[PERSON_NAME]" at bounding box center [307, 126] width 195 height 20
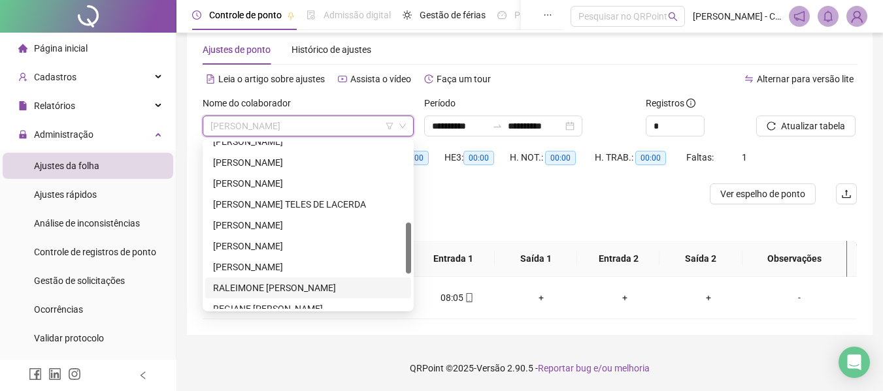
scroll to position [327, 0]
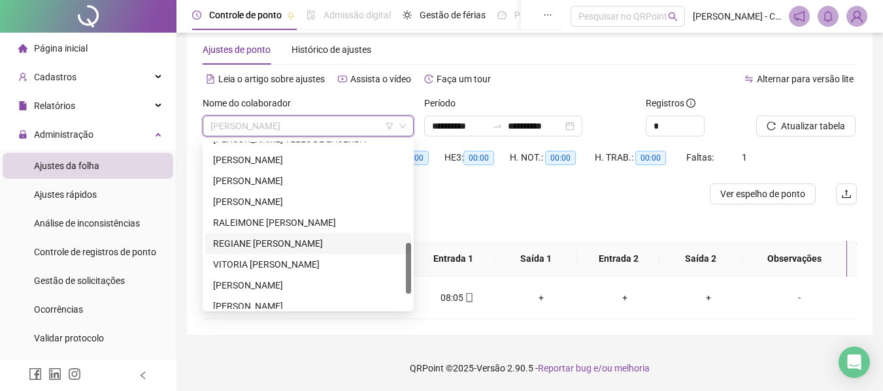
click at [271, 236] on div "REGIANE [PERSON_NAME]" at bounding box center [308, 243] width 190 height 14
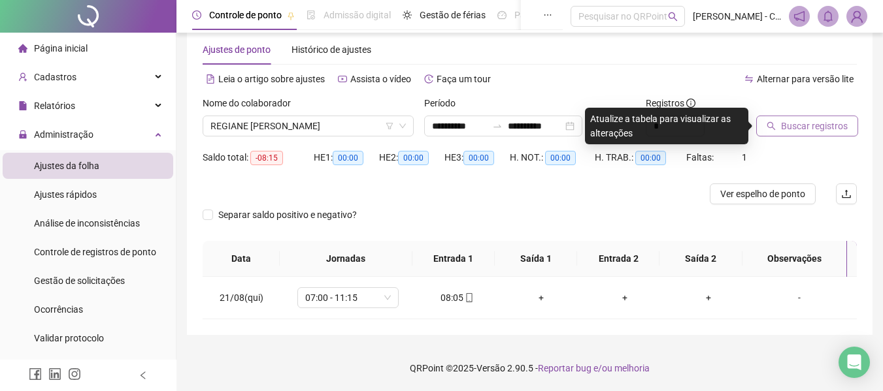
click at [780, 120] on button "Buscar registros" at bounding box center [807, 126] width 102 height 21
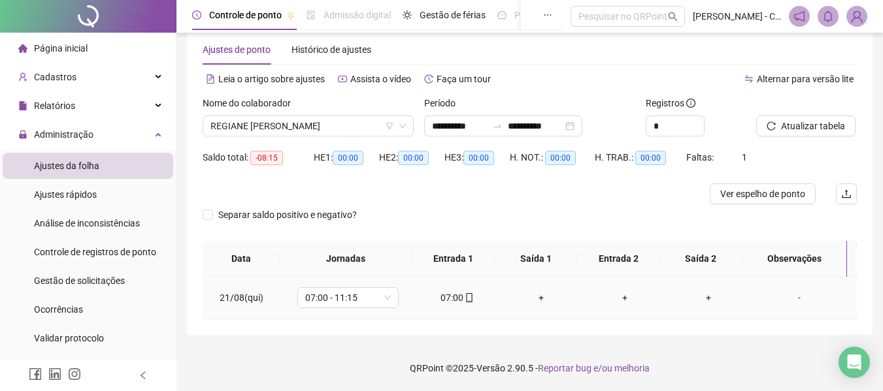
click at [470, 299] on div "07:00" at bounding box center [457, 298] width 63 height 14
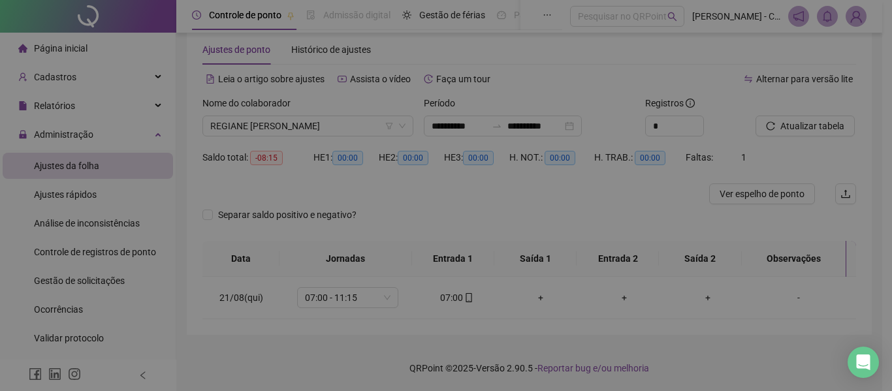
type input "**********"
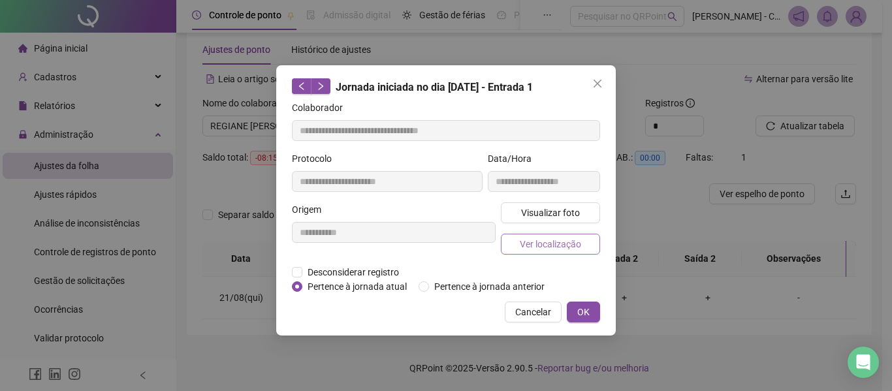
click at [561, 240] on span "Ver localização" at bounding box center [550, 244] width 61 height 14
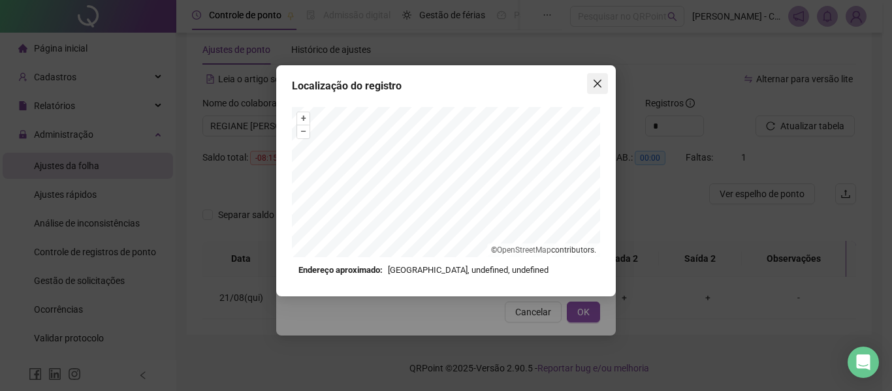
click at [604, 81] on span "Close" at bounding box center [597, 83] width 21 height 10
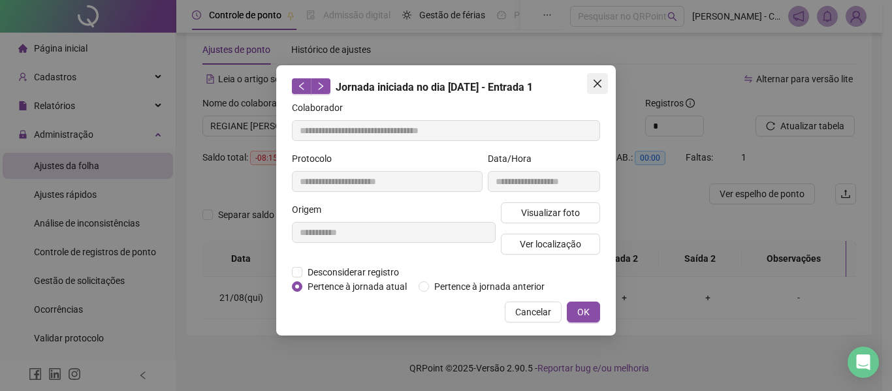
click at [598, 82] on icon "close" at bounding box center [598, 84] width 8 height 8
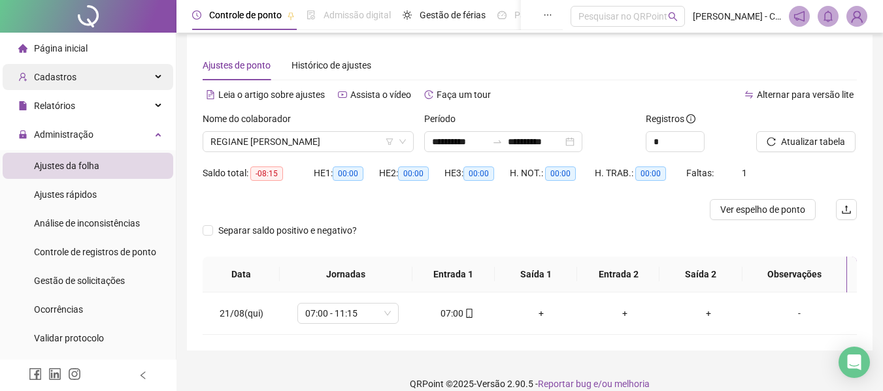
scroll to position [0, 0]
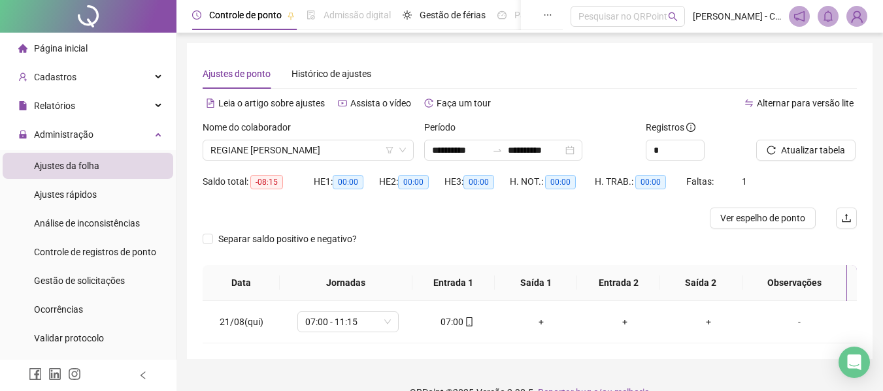
click at [56, 44] on span "Página inicial" at bounding box center [61, 48] width 54 height 10
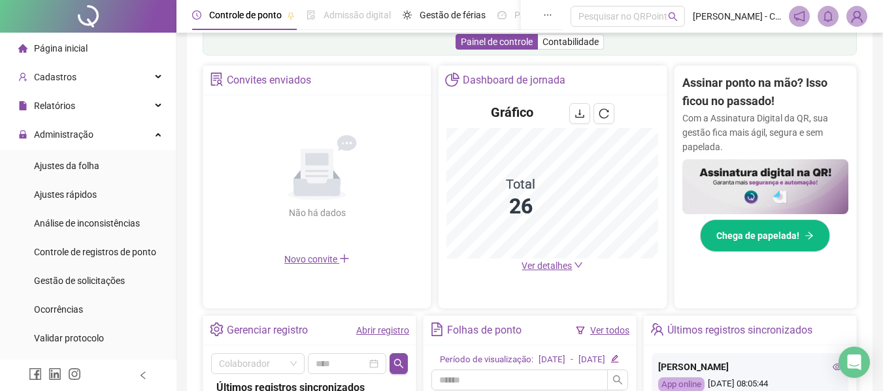
scroll to position [211, 0]
